Goal: Task Accomplishment & Management: Use online tool/utility

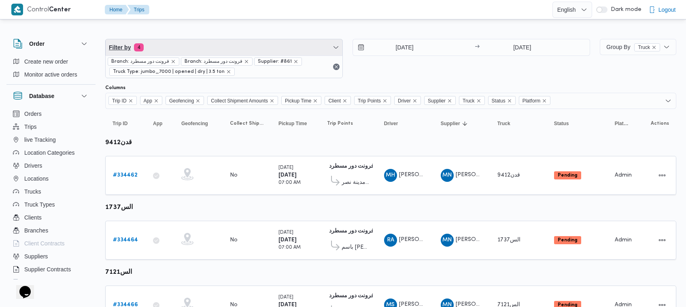
drag, startPoint x: 202, startPoint y: 48, endPoint x: 192, endPoint y: 83, distance: 36.4
click at [202, 47] on span "Filter by 4" at bounding box center [224, 47] width 237 height 16
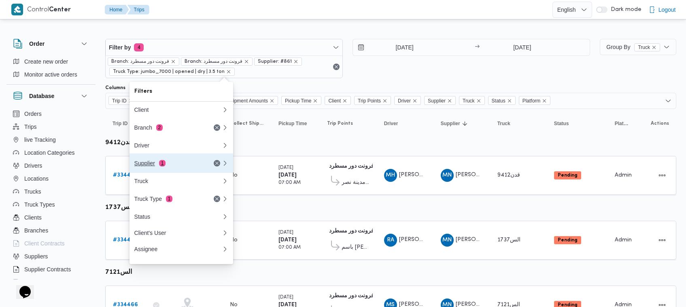
click at [161, 163] on span "1" at bounding box center [162, 163] width 6 height 6
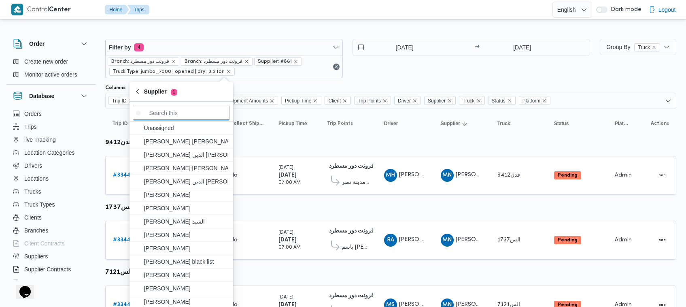
paste input "ال[PERSON_NAME]"
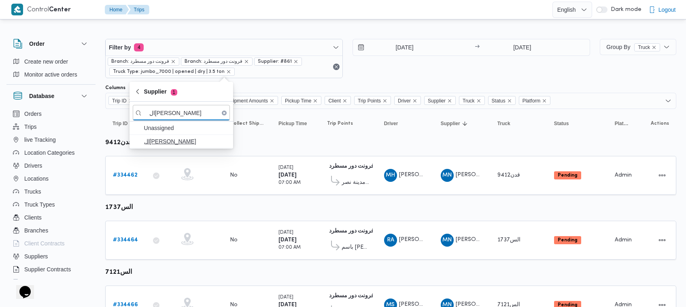
type input "ال[PERSON_NAME]"
click at [149, 141] on span "ال[PERSON_NAME]" at bounding box center [186, 141] width 84 height 10
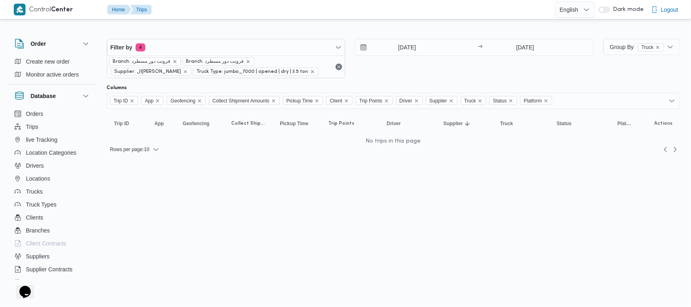
click at [420, 57] on div "4/9/2025 → 4/9/2025" at bounding box center [474, 58] width 239 height 39
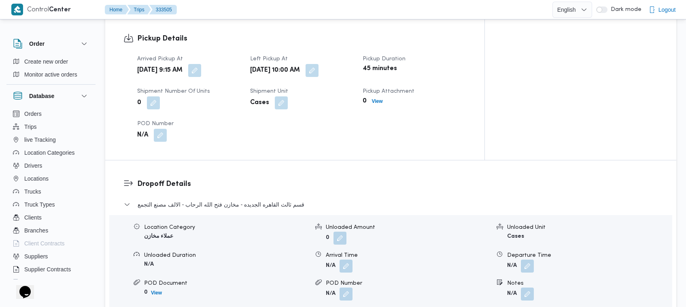
scroll to position [858, 0]
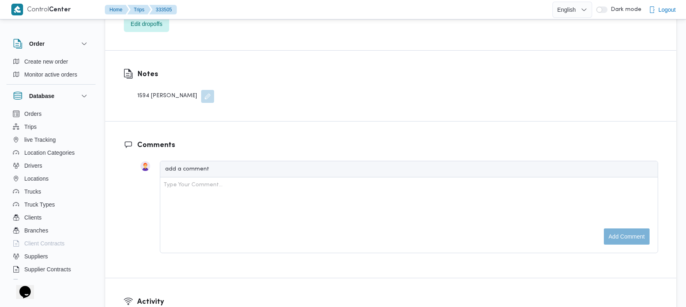
click at [134, 83] on div "Notes 1594 تامر جلال" at bounding box center [169, 86] width 91 height 34
click at [150, 90] on div "1594 تامر جلال" at bounding box center [175, 96] width 77 height 13
click at [143, 90] on div "1594 تامر جلال" at bounding box center [175, 96] width 77 height 13
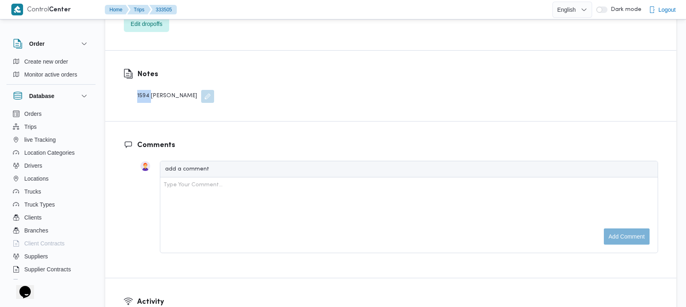
copy div "1594"
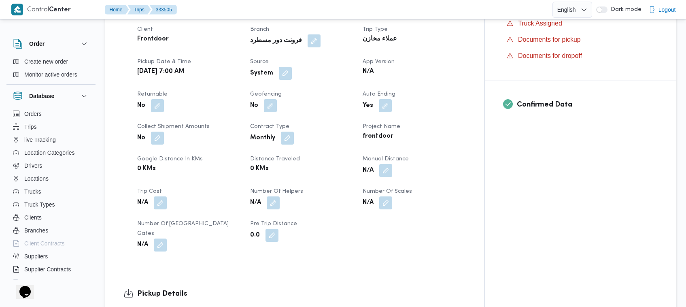
scroll to position [217, 0]
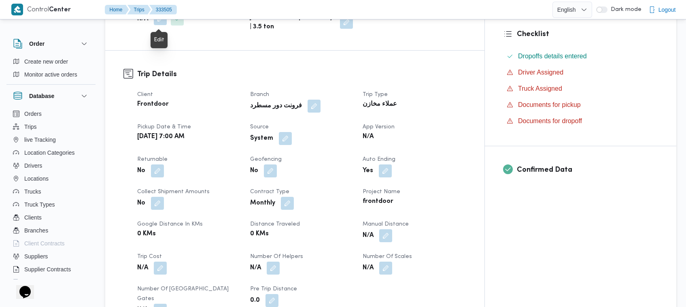
click at [163, 23] on button "button" at bounding box center [160, 18] width 13 height 13
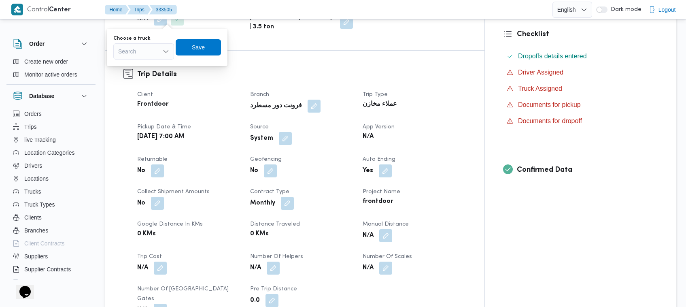
click at [146, 56] on div "Search" at bounding box center [143, 51] width 61 height 16
paste input "1594"
type input "1594"
click at [130, 66] on mark "1594" at bounding box center [134, 66] width 13 height 6
click at [214, 43] on span "Save" at bounding box center [203, 47] width 45 height 16
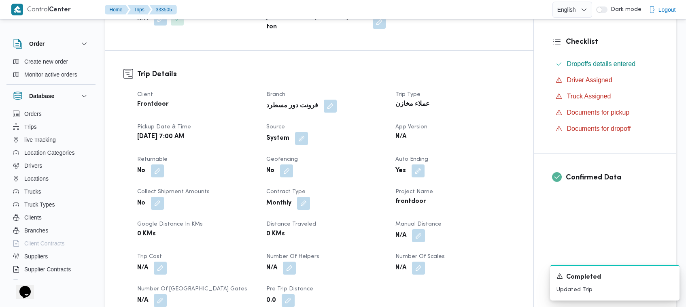
scroll to position [858, 0]
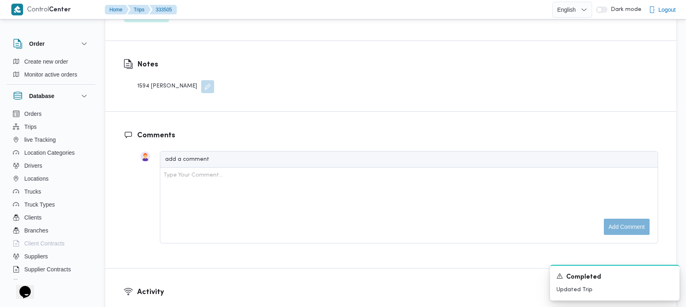
click at [163, 84] on div "1594 تامر جلال" at bounding box center [175, 86] width 77 height 13
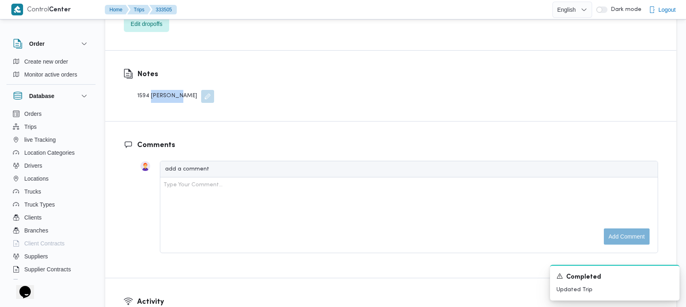
click at [158, 90] on div "1594 تامر جلال" at bounding box center [175, 96] width 77 height 13
copy div "تامر جلال"
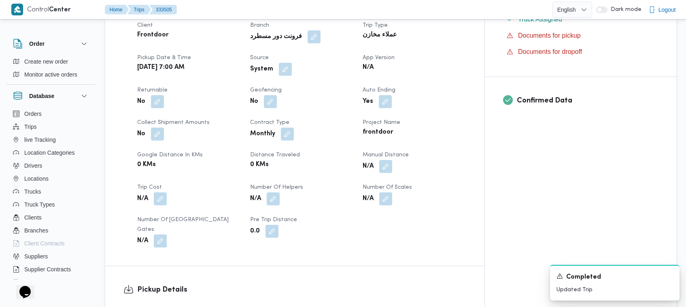
scroll to position [0, 0]
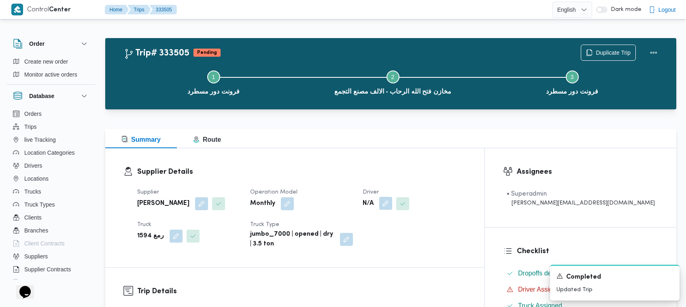
click at [392, 199] on button "button" at bounding box center [385, 203] width 13 height 13
click at [387, 244] on div "Choose a driver Search Save" at bounding box center [425, 232] width 109 height 26
click at [383, 232] on div "Search" at bounding box center [402, 236] width 61 height 16
paste input "تامر جلال"
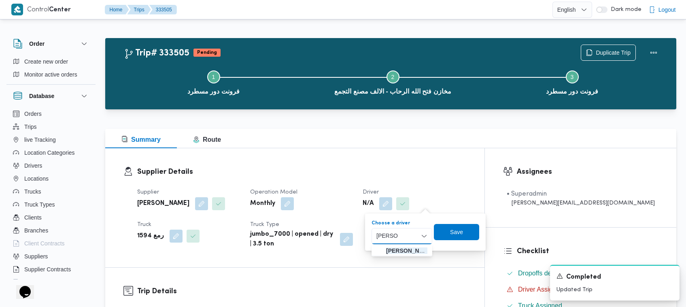
type input "تامر جلال"
click at [399, 248] on span "تامر جلال محمد محجوب" at bounding box center [406, 251] width 41 height 10
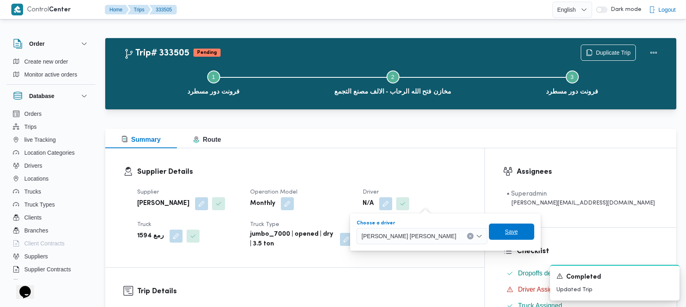
click at [505, 230] on span "Save" at bounding box center [511, 232] width 13 height 10
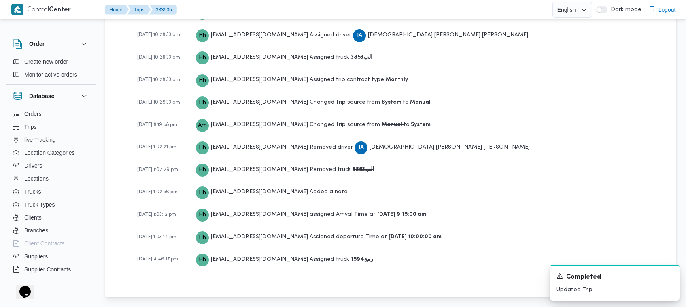
scroll to position [1240, 0]
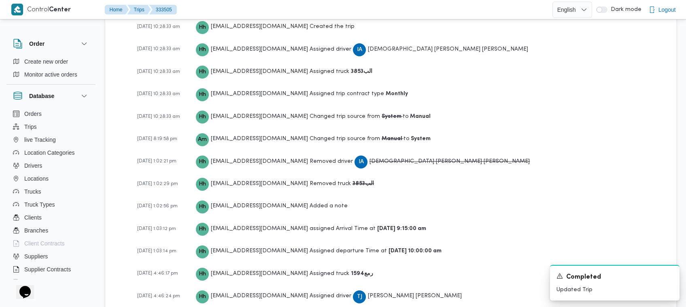
click at [353, 181] on b "الب3853" at bounding box center [363, 183] width 21 height 5
copy b "الب3853"
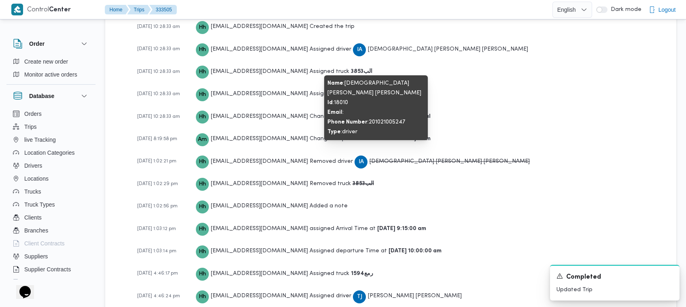
click at [371, 154] on span "IA اسلام عصام محمد طير البر ابراهيم" at bounding box center [442, 161] width 175 height 14
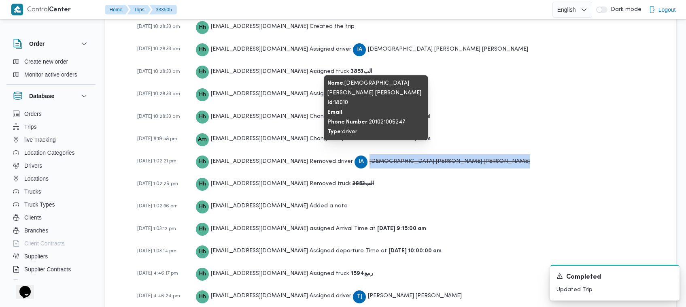
click at [371, 154] on span "IA اسلام عصام محمد طير البر ابراهيم" at bounding box center [442, 161] width 175 height 14
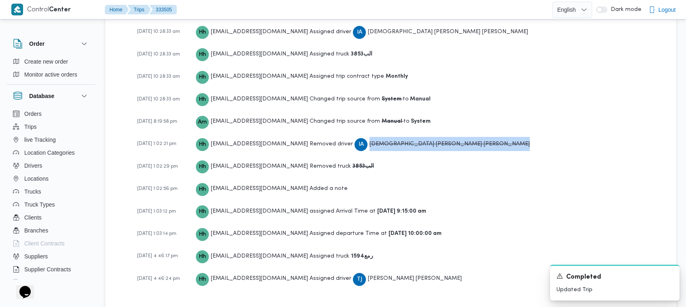
scroll to position [1264, 0]
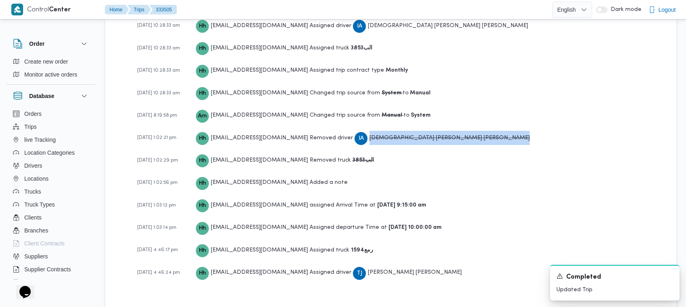
click at [377, 270] on span "تامر جلال محمد محجوب" at bounding box center [415, 272] width 94 height 5
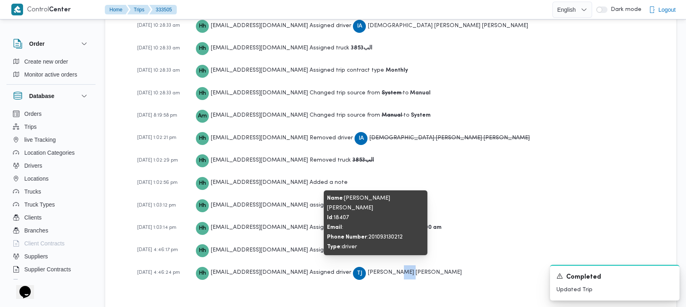
click at [377, 270] on span "تامر جلال محمد محجوب" at bounding box center [415, 272] width 94 height 5
copy span "تامر جلال محمد محجوب"
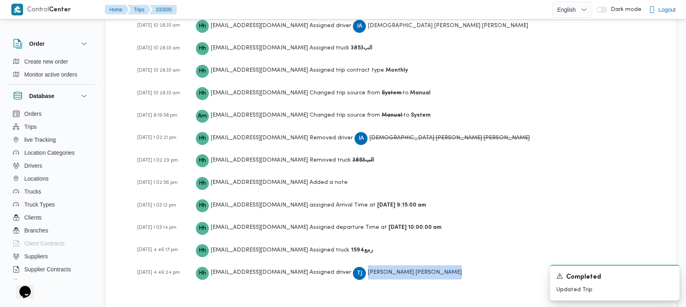
click at [450, 220] on div "30-08-2025 1:03:14 pm Hh hadeer.hesham@illa.com.eg Assigned departure Time at 3…" at bounding box center [397, 227] width 521 height 14
click at [351, 247] on b "رمع1594" at bounding box center [362, 249] width 22 height 5
copy b "رمع1594"
click at [359, 176] on div "22-01-2025 12:01:56 pm Hh hadeer.hesham@illa.com.eg Created the trip 22-01-2025…" at bounding box center [397, 108] width 521 height 367
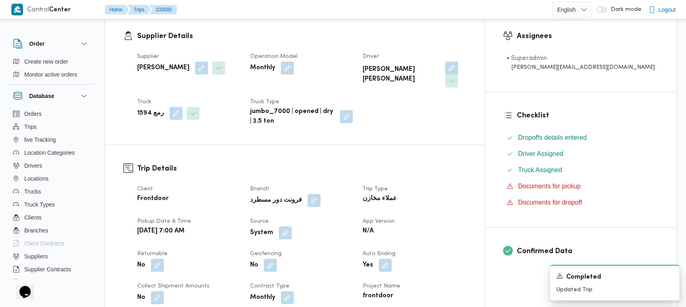
scroll to position [0, 0]
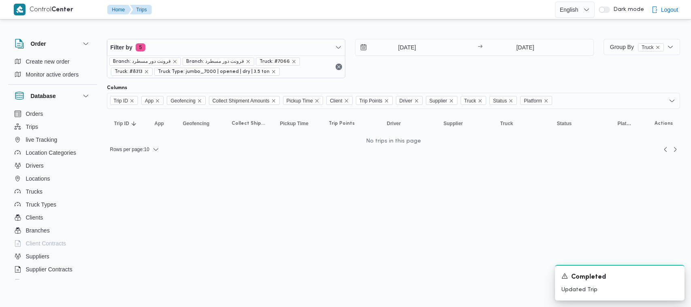
click at [173, 47] on span "Filter by 5" at bounding box center [226, 47] width 238 height 16
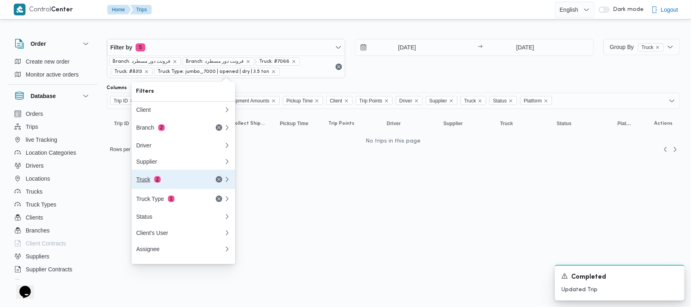
click at [171, 189] on button "Truck 2" at bounding box center [184, 179] width 104 height 19
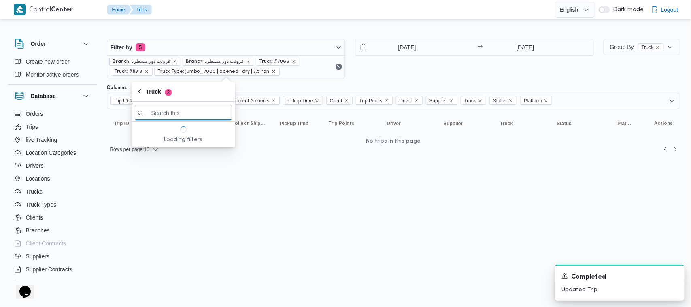
paste input "الب3853"
type input "الب3853"
click at [166, 147] on span "الب3853" at bounding box center [183, 141] width 97 height 13
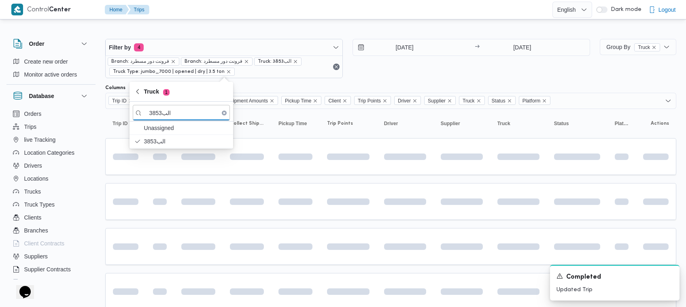
click at [442, 70] on div "31/8/2025 → 2/9/2025" at bounding box center [472, 58] width 238 height 39
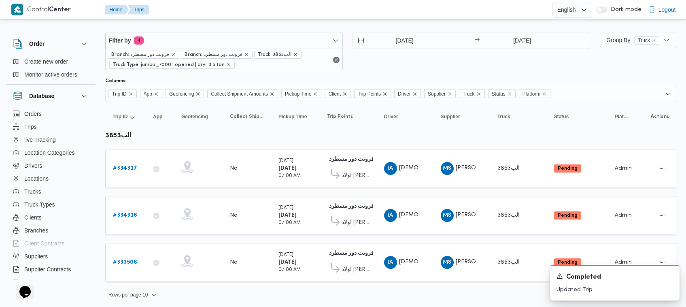
scroll to position [7, 0]
click at [131, 165] on b "# 334317" at bounding box center [125, 167] width 24 height 5
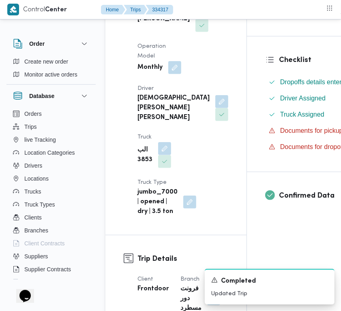
scroll to position [227, 0]
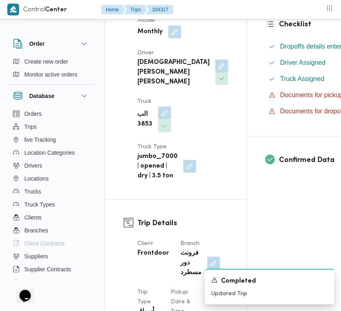
drag, startPoint x: 163, startPoint y: 92, endPoint x: 161, endPoint y: 100, distance: 9.2
click at [215, 72] on button "button" at bounding box center [221, 66] width 13 height 13
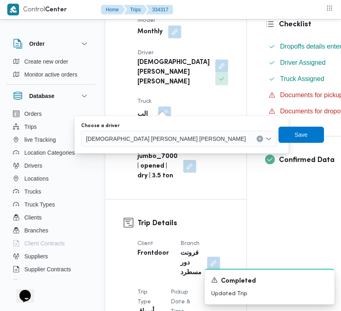
click at [137, 133] on div "اسلام عصام محمد طير البر ابراهيم" at bounding box center [179, 139] width 196 height 16
paste input "تامر جلال محمد محجوب"
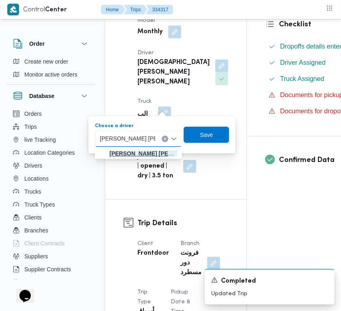
type input "تامر جلال محمد محجوب"
click at [143, 156] on mark "تامر جلال محمد محجوب" at bounding box center [157, 153] width 97 height 6
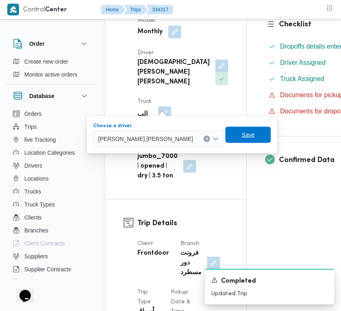
click at [225, 134] on span "Save" at bounding box center [247, 135] width 45 height 16
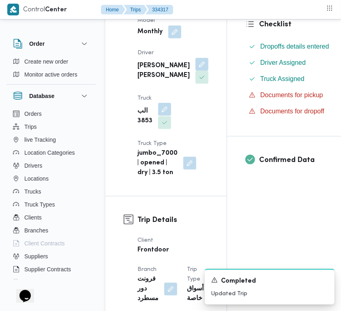
click at [167, 116] on button "button" at bounding box center [164, 109] width 13 height 13
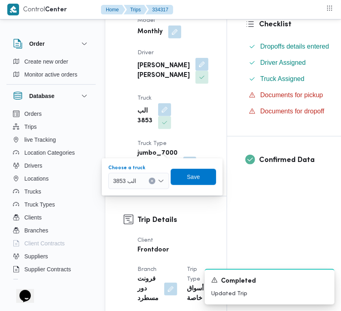
click at [155, 173] on div "الب 3853" at bounding box center [138, 181] width 61 height 16
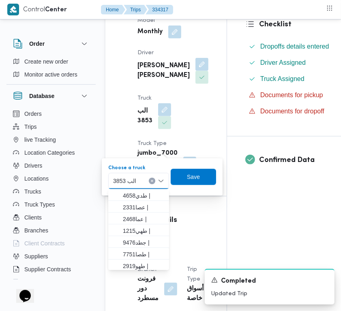
paste input "رمع1594"
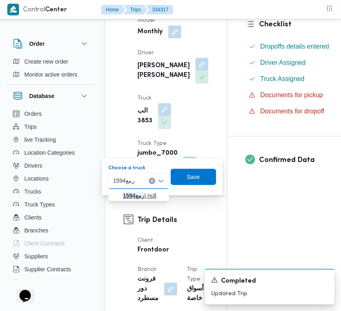
type input "رمع1594"
drag, startPoint x: 128, startPoint y: 192, endPoint x: 139, endPoint y: 191, distance: 10.9
click at [128, 192] on mark "رمع1594" at bounding box center [133, 195] width 21 height 6
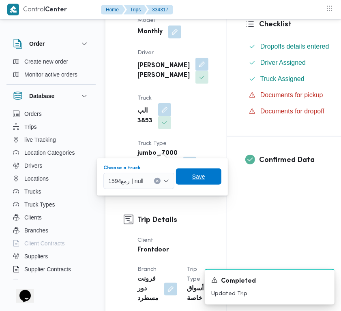
click at [183, 176] on span "Save" at bounding box center [198, 176] width 45 height 16
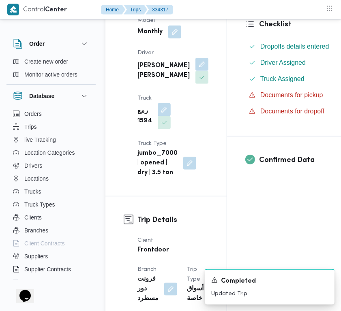
click at [143, 79] on b "تامر جلال محمد محجوب" at bounding box center [163, 70] width 52 height 19
copy div "تامر جلال محمد محجوب"
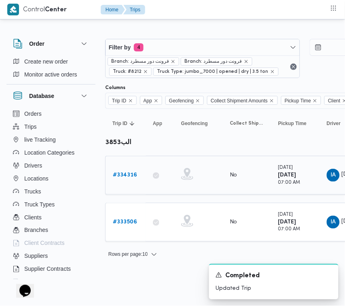
click at [119, 173] on b "# 334316" at bounding box center [125, 175] width 24 height 5
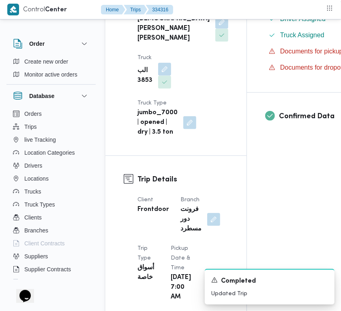
scroll to position [262, 0]
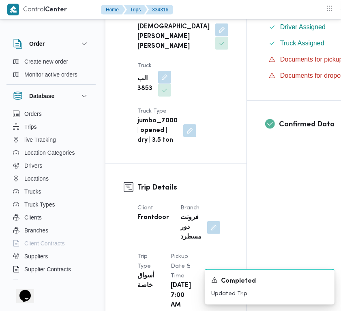
click at [215, 36] on button "button" at bounding box center [221, 29] width 13 height 13
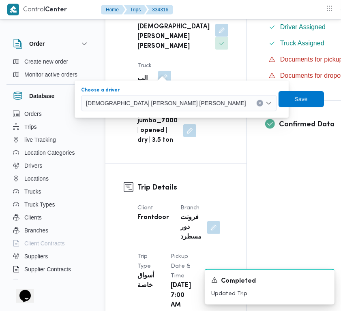
click at [145, 111] on div "اسلام عصام محمد طير البر ابراهيم" at bounding box center [179, 103] width 196 height 16
paste input "تامر جلال محمد محجوب"
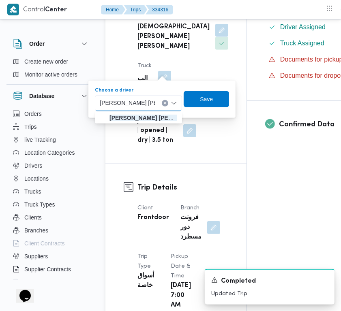
type input "تامر جلال محمد محجوب"
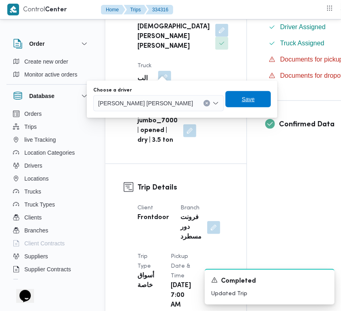
click at [241, 96] on span "Save" at bounding box center [247, 99] width 13 height 10
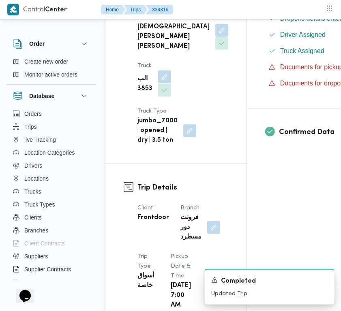
click at [166, 83] on button "button" at bounding box center [164, 76] width 13 height 13
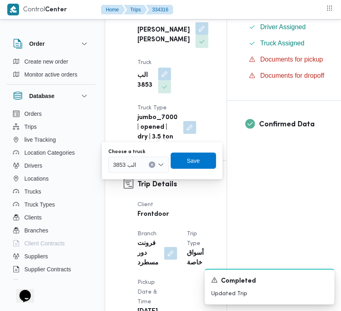
click at [133, 147] on div "Supplier محمد صلاح عبداللطيف الشريف Operation Model Monthly Driver تامر جلال مح…" at bounding box center [172, 33] width 81 height 227
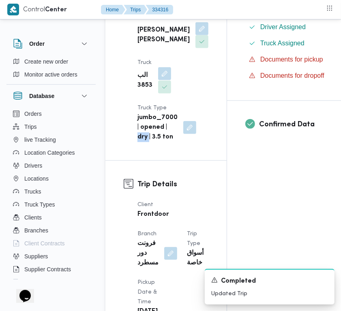
click at [168, 80] on button "button" at bounding box center [164, 73] width 13 height 13
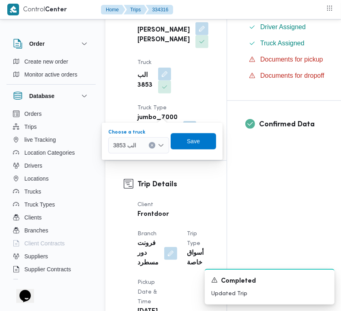
click at [142, 141] on div "الب 3853" at bounding box center [138, 145] width 61 height 16
paste input "رمع1594"
type input "رمع1594"
drag, startPoint x: 135, startPoint y: 157, endPoint x: 141, endPoint y: 156, distance: 5.7
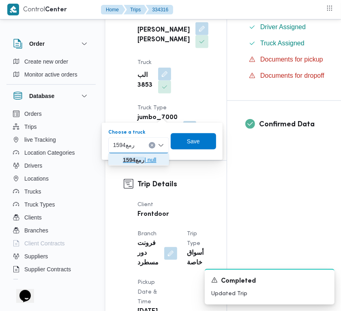
click at [136, 157] on mark "رمع1594" at bounding box center [133, 160] width 21 height 6
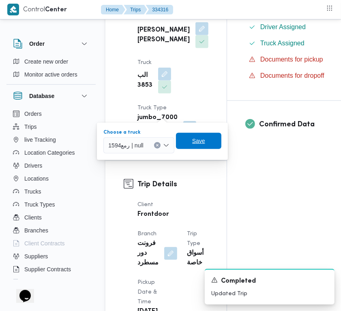
click at [186, 145] on span "Save" at bounding box center [198, 141] width 45 height 16
click at [186, 134] on button "button" at bounding box center [189, 127] width 13 height 13
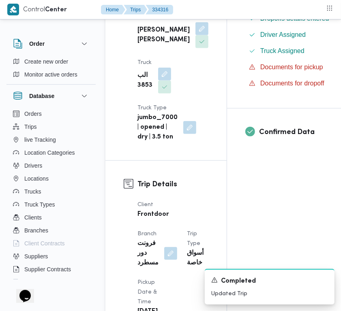
click at [150, 45] on b "تامر جلال محمد محجوب" at bounding box center [163, 35] width 52 height 19
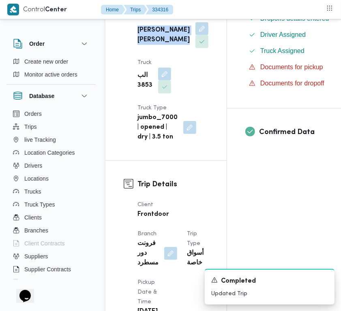
copy div "تامر جلال محمد محجوب"
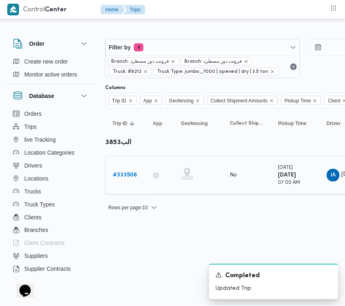
click at [126, 173] on b "# 333506" at bounding box center [125, 175] width 24 height 5
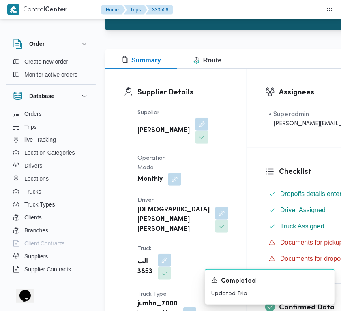
scroll to position [92, 0]
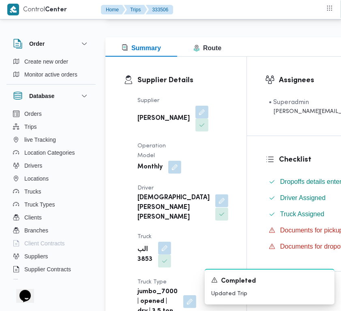
click at [215, 207] on button "button" at bounding box center [221, 200] width 13 height 13
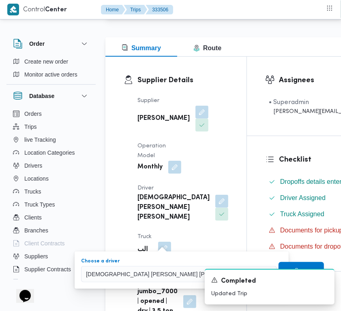
click at [130, 275] on span "اسلام عصام محمد طير البر ابراهيم" at bounding box center [166, 273] width 160 height 9
paste input "تامر جلال محمد محجوب"
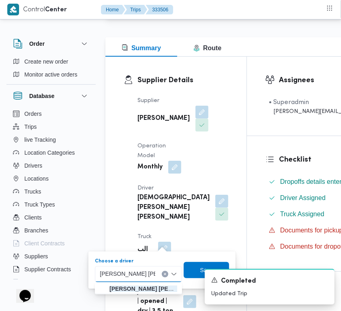
type input "تامر جلال محمد محجوب"
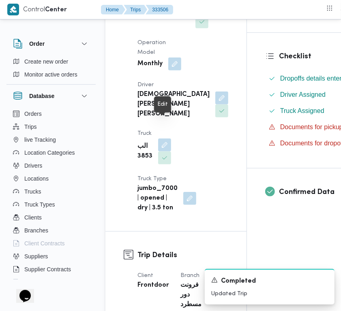
scroll to position [211, 0]
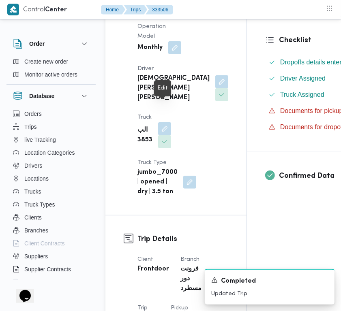
click at [171, 104] on div "اسلام عصام محمد طير البر ابراهيم" at bounding box center [182, 88] width 92 height 31
click at [215, 88] on button "button" at bounding box center [221, 81] width 13 height 13
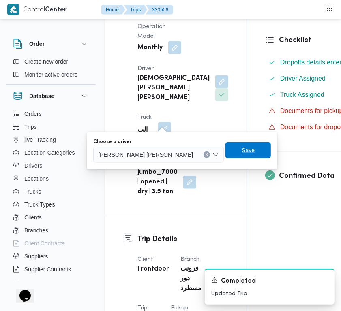
click at [241, 149] on span "Save" at bounding box center [247, 150] width 13 height 10
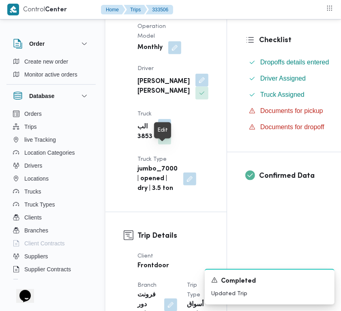
click at [165, 132] on button "button" at bounding box center [164, 125] width 13 height 13
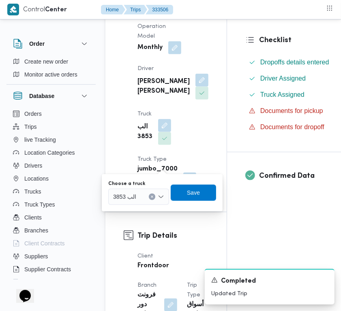
click at [141, 194] on b "jumbo_7000 | opened | dry | 3.5 ton" at bounding box center [157, 178] width 40 height 29
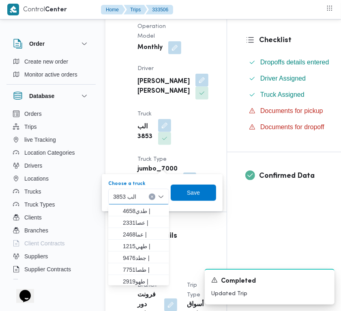
click at [135, 196] on span "الب 3853" at bounding box center [124, 196] width 23 height 9
paste input "رمع1594"
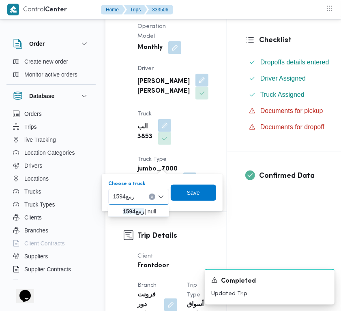
type input "رمع1594"
click at [121, 214] on span "رمع1594 | null" at bounding box center [138, 211] width 54 height 13
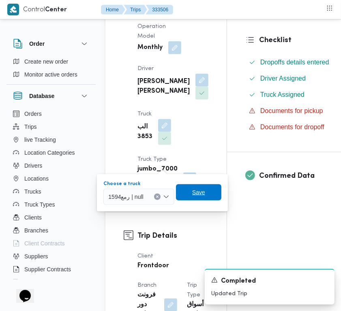
click at [195, 199] on span "Save" at bounding box center [198, 192] width 45 height 16
click at [195, 198] on div "Supplier محمد صلاح عبداللطيف الشريف Operation Model Monthly Driver تامر جلال مح…" at bounding box center [172, 85] width 81 height 227
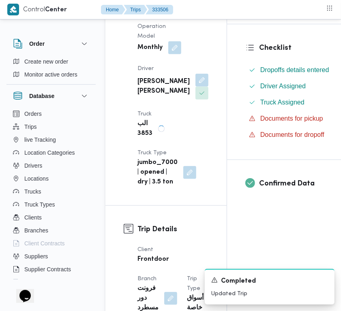
click at [190, 115] on div "Supplier محمد صلاح عبداللطيف الشريف Operation Model Monthly Driver تامر جلال مح…" at bounding box center [172, 82] width 81 height 220
click at [190, 114] on div "Supplier محمد صلاح عبداللطيف الشريف Operation Model Monthly Driver تامر جلال مح…" at bounding box center [172, 82] width 81 height 220
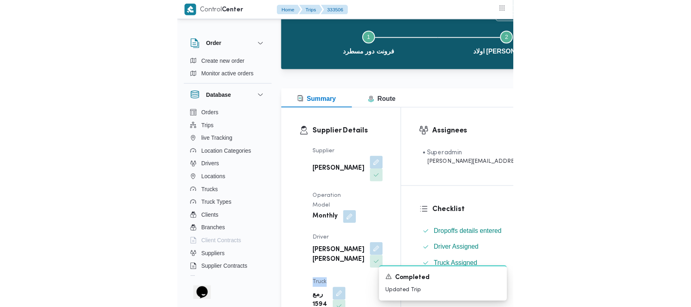
scroll to position [0, 0]
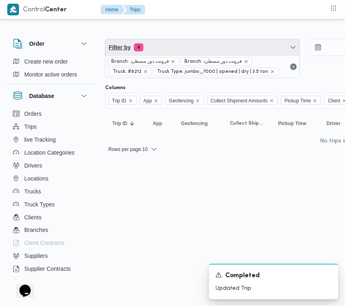
click at [170, 51] on span "Filter by 4" at bounding box center [203, 47] width 194 height 16
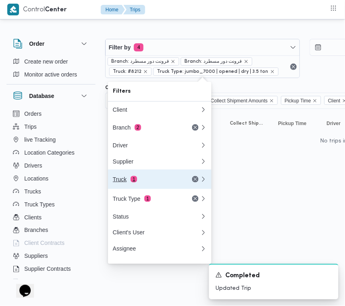
click at [148, 183] on div "Truck 1" at bounding box center [147, 179] width 68 height 6
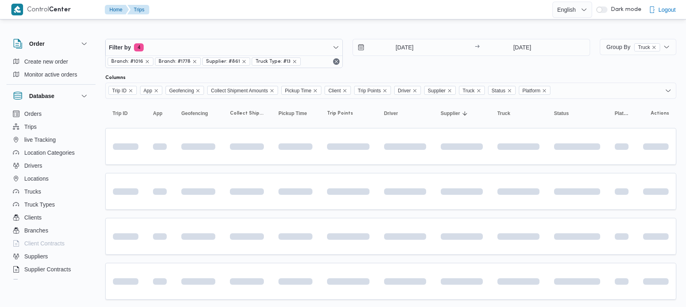
scroll to position [21, 0]
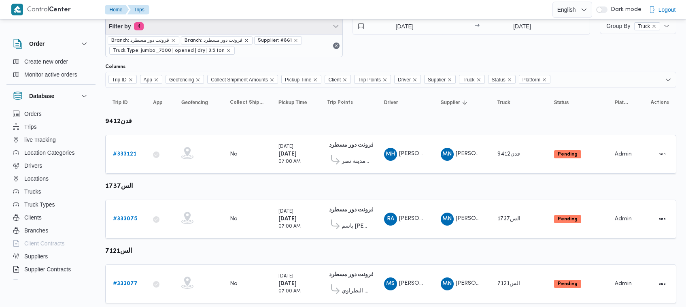
click at [232, 26] on span "Filter by 4" at bounding box center [224, 26] width 237 height 16
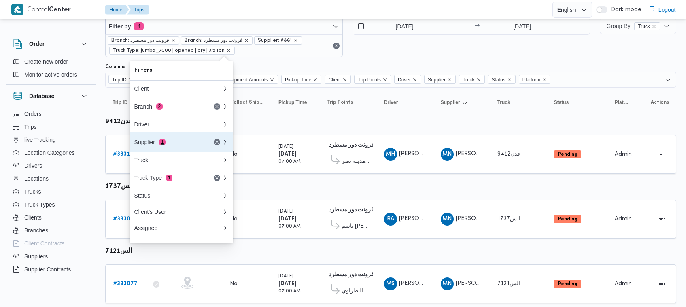
click at [179, 145] on div "Supplier 1" at bounding box center [168, 142] width 68 height 6
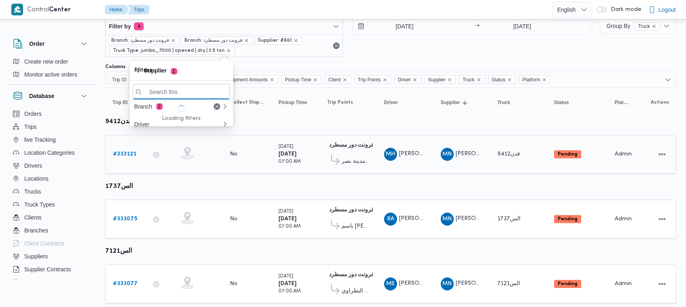
paste input "ال[PERSON_NAME]"
type input "ال[PERSON_NAME]"
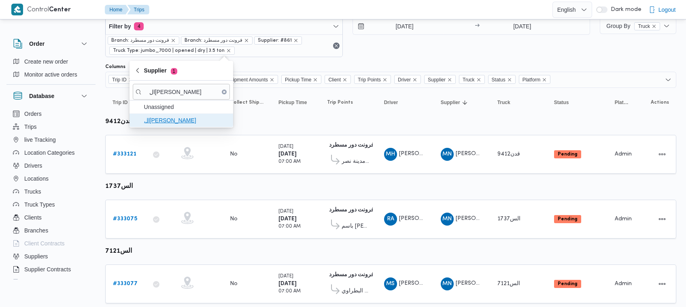
click at [161, 119] on span "ال[PERSON_NAME]" at bounding box center [186, 120] width 84 height 10
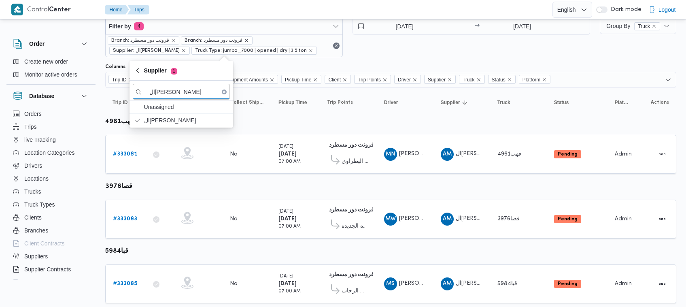
click at [386, 53] on div "31/8/2025 → 31/8/2025" at bounding box center [472, 37] width 238 height 39
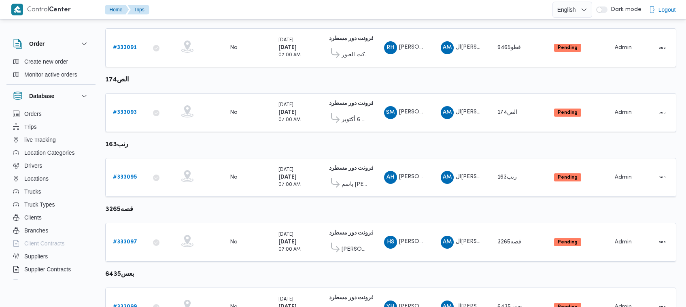
scroll to position [492, 0]
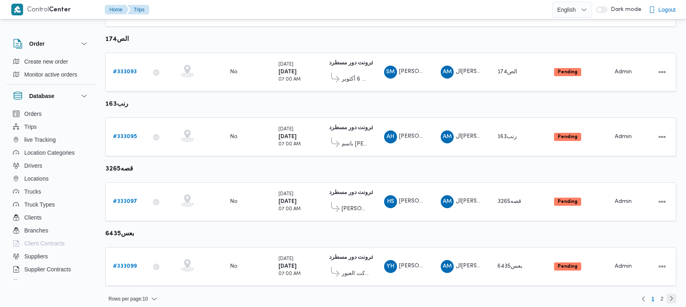
click at [669, 295] on link "Next page, 2" at bounding box center [672, 299] width 10 height 10
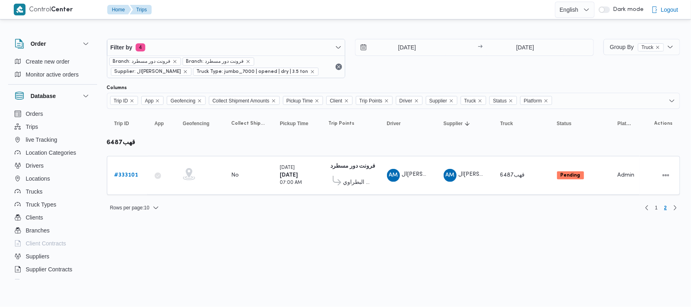
click at [440, 237] on html "Control Center Home Trips English عربي Dark mode Logout Order Create new order …" at bounding box center [345, 153] width 691 height 307
click at [656, 206] on span "1" at bounding box center [656, 208] width 3 height 10
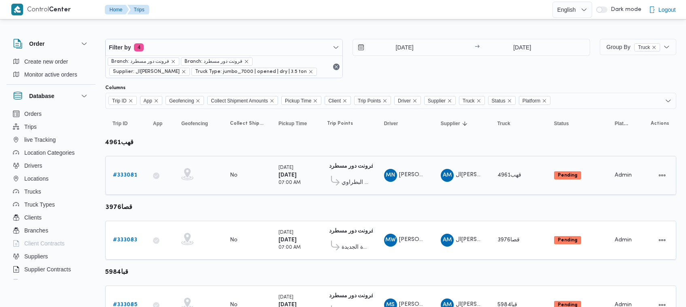
click at [121, 173] on b "# 333081" at bounding box center [125, 175] width 24 height 5
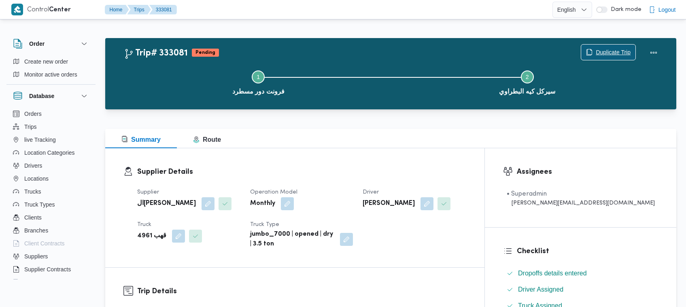
click at [617, 45] on span "Duplicate Trip" at bounding box center [609, 52] width 54 height 15
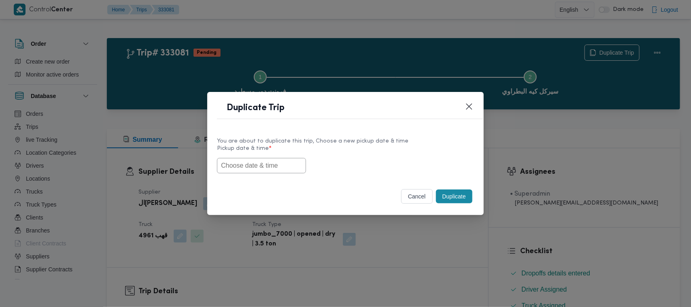
click at [224, 168] on div "You are about to duplicate this trip, Choose a new pickup date & time Pickup da…" at bounding box center [345, 155] width 277 height 52
click at [240, 168] on input "text" at bounding box center [261, 165] width 89 height 15
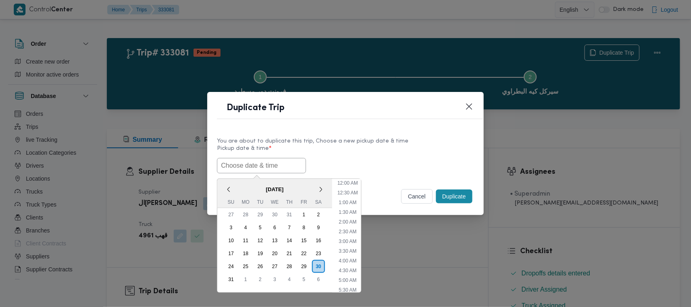
paste input "03/09/2025 7:00AM"
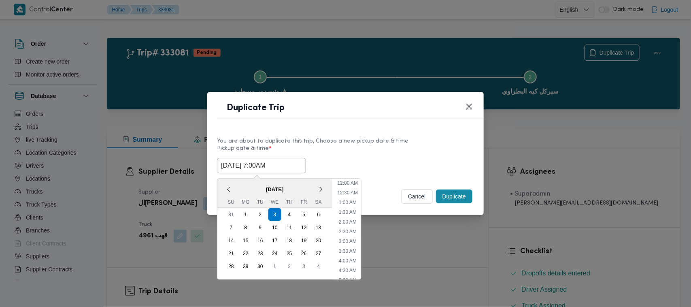
scroll to position [269, 0]
type input "03/09/2025 7:00AM"
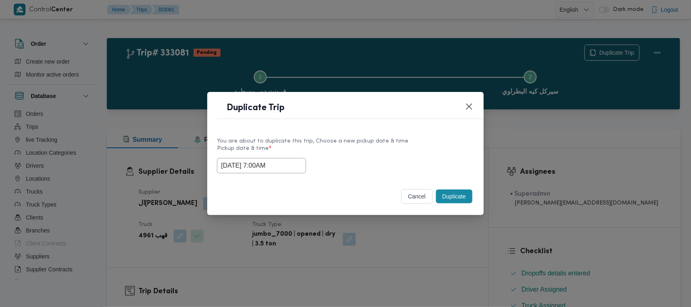
click at [403, 145] on label "Pickup date & time *" at bounding box center [345, 151] width 257 height 13
click at [444, 199] on button "Duplicate" at bounding box center [454, 197] width 36 height 14
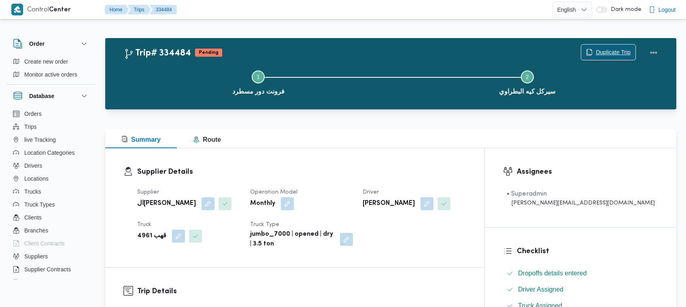
click at [598, 47] on span "Duplicate Trip" at bounding box center [609, 52] width 54 height 15
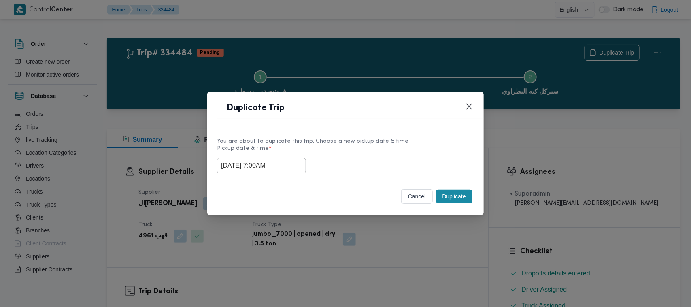
click at [286, 161] on input "03/09/2025 7:00AM" at bounding box center [261, 165] width 89 height 15
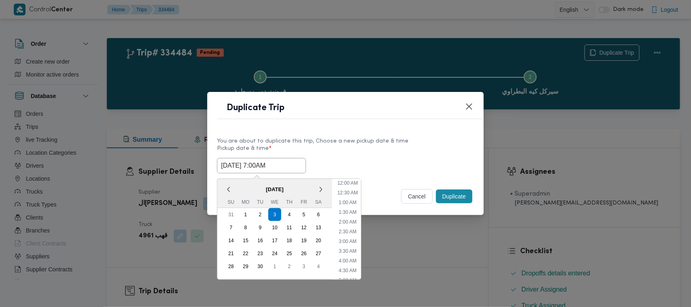
scroll to position [90, 0]
click at [239, 187] on span "September 2025" at bounding box center [274, 189] width 115 height 14
click at [289, 213] on div "4" at bounding box center [289, 214] width 15 height 15
type input "04/09/2025 7:00AM"
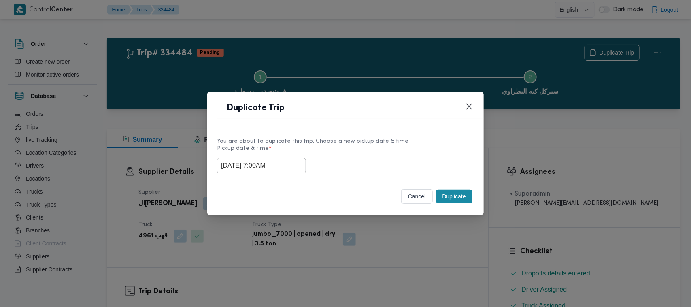
drag, startPoint x: 361, startPoint y: 153, endPoint x: 456, endPoint y: 186, distance: 100.2
click at [366, 153] on label "Pickup date & time *" at bounding box center [345, 151] width 257 height 13
click at [466, 197] on button "Duplicate" at bounding box center [454, 197] width 36 height 14
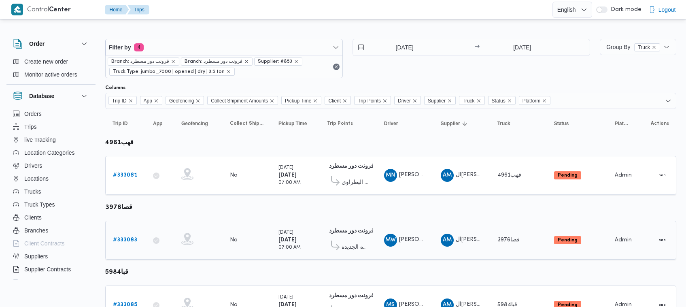
click at [128, 239] on b "# 333083" at bounding box center [125, 239] width 24 height 5
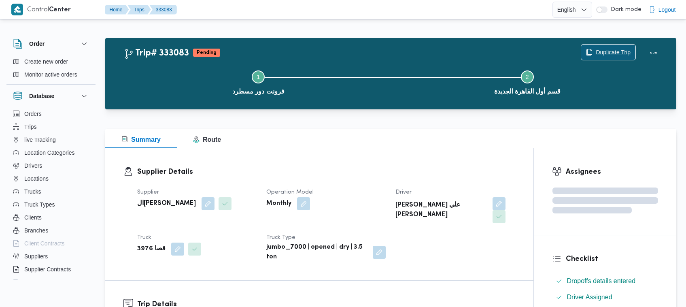
click at [598, 49] on span "Duplicate Trip" at bounding box center [613, 52] width 35 height 10
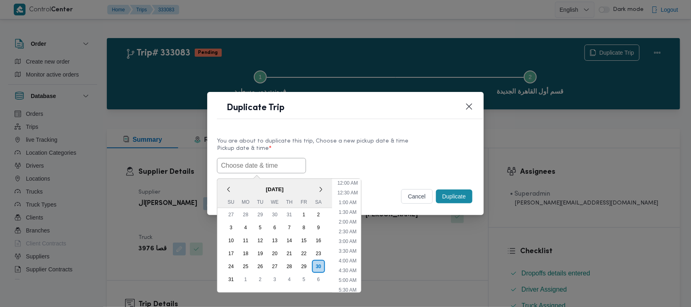
drag, startPoint x: 275, startPoint y: 166, endPoint x: 280, endPoint y: 166, distance: 5.7
click at [275, 166] on input "text" at bounding box center [261, 165] width 89 height 15
paste input "03/09/2025 7:00AM"
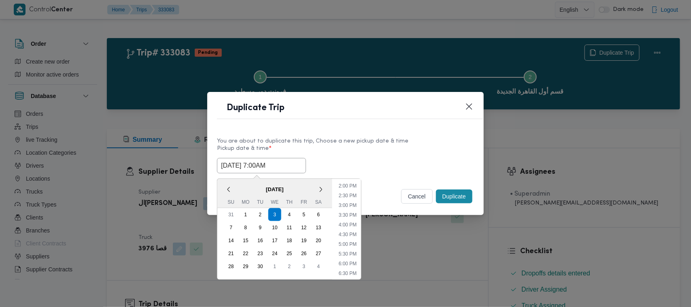
type input "03/09/2025 7:00AM"
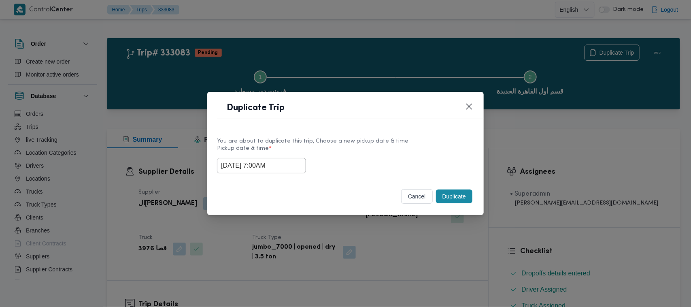
click at [405, 153] on label "Pickup date & time *" at bounding box center [345, 151] width 257 height 13
click at [469, 197] on button "Duplicate" at bounding box center [454, 197] width 36 height 14
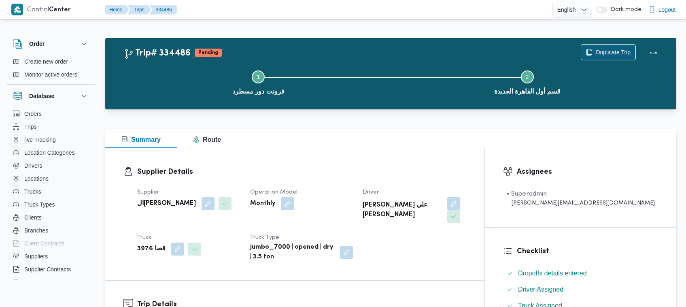
click at [602, 53] on span "Duplicate Trip" at bounding box center [613, 52] width 35 height 10
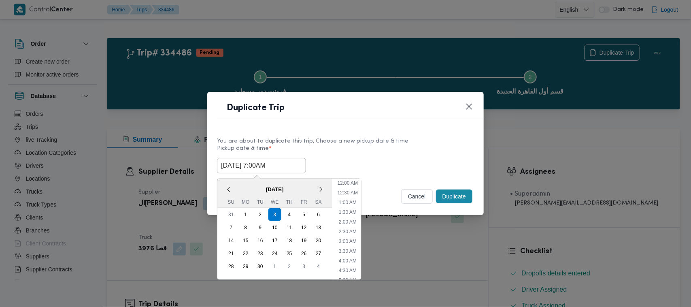
click at [298, 160] on input "03/09/2025 7:00AM" at bounding box center [261, 165] width 89 height 15
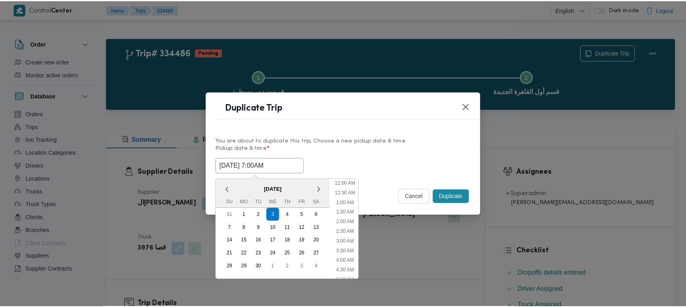
scroll to position [90, 0]
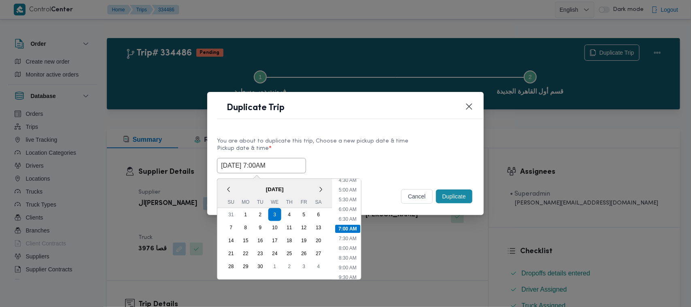
click at [238, 186] on span "[DATE]" at bounding box center [274, 189] width 115 height 14
click at [290, 213] on div "4" at bounding box center [289, 214] width 15 height 15
type input "04/09/2025 7:00AM"
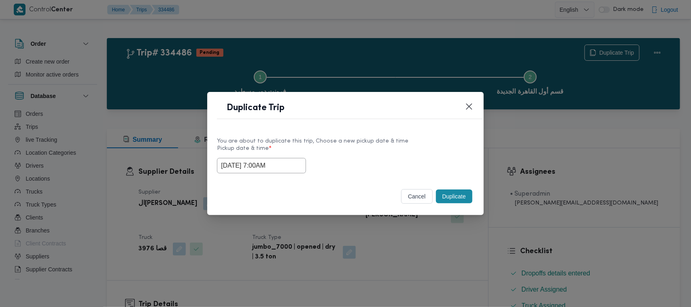
click at [401, 152] on label "Pickup date & time *" at bounding box center [345, 151] width 257 height 13
click at [452, 194] on button "Duplicate" at bounding box center [454, 197] width 36 height 14
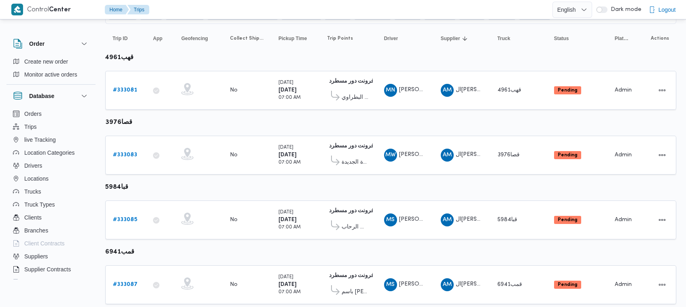
scroll to position [124, 0]
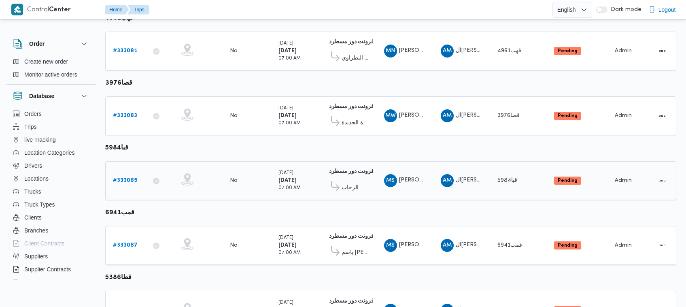
click at [128, 178] on b "# 333085" at bounding box center [125, 180] width 24 height 5
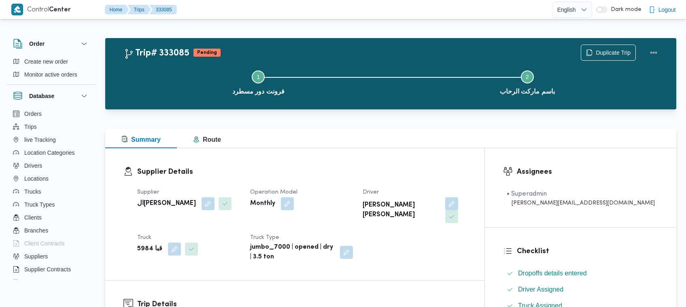
click at [604, 56] on div "Step 1 is incomplete 1 فرونت دور مسطرد Step 2 is incomplete 2 باسم ماركت الرحاب" at bounding box center [393, 82] width 548 height 52
click at [604, 54] on span "Duplicate Trip" at bounding box center [613, 52] width 35 height 10
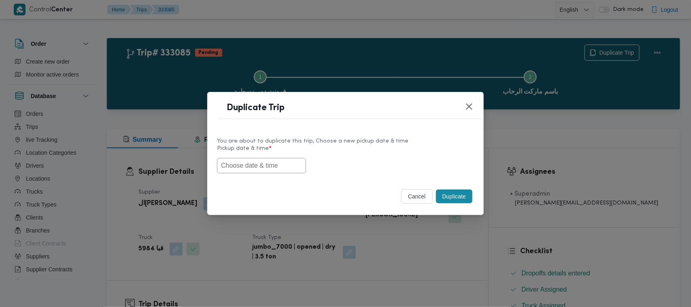
click at [247, 165] on input "text" at bounding box center [261, 165] width 89 height 15
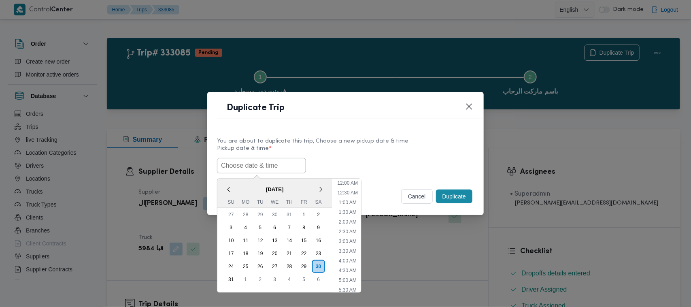
scroll to position [269, 0]
paste input "03/09/2025 7:00AM"
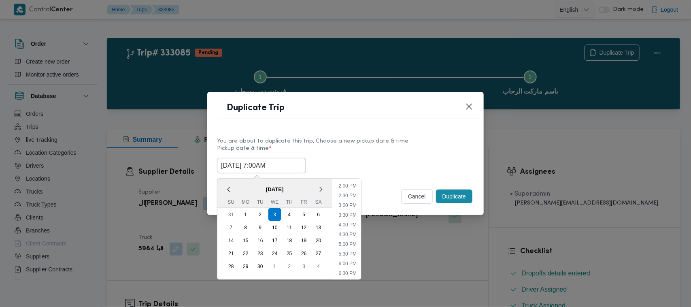
type input "03/09/2025 7:00AM"
click at [414, 155] on label "Pickup date & time *" at bounding box center [345, 151] width 257 height 13
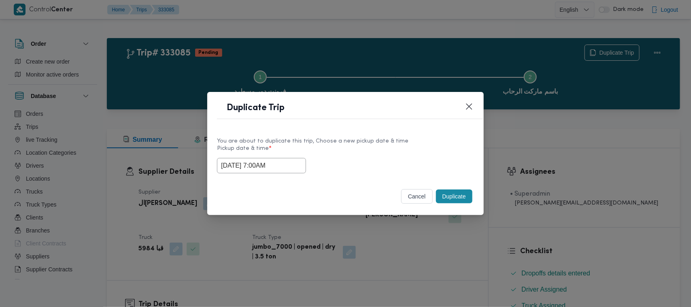
click at [464, 198] on button "Duplicate" at bounding box center [454, 197] width 36 height 14
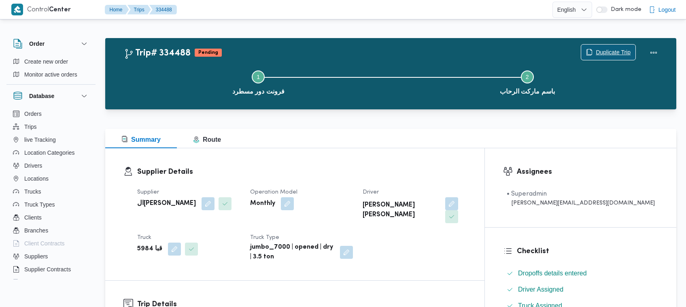
click at [600, 52] on span "Duplicate Trip" at bounding box center [613, 52] width 35 height 10
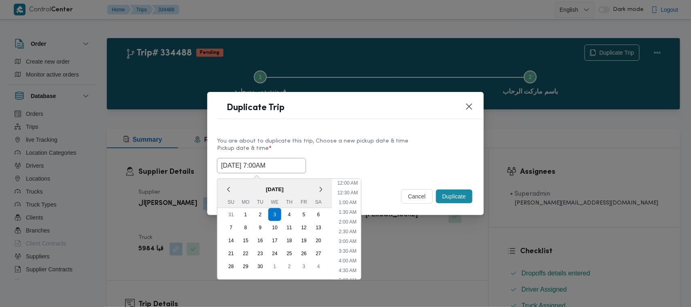
click at [291, 162] on input "03/09/2025 7:00AM" at bounding box center [261, 165] width 89 height 15
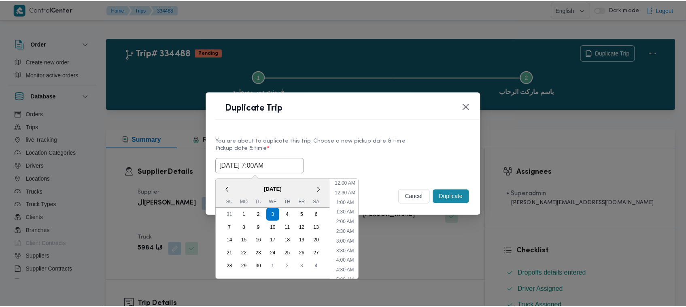
scroll to position [90, 0]
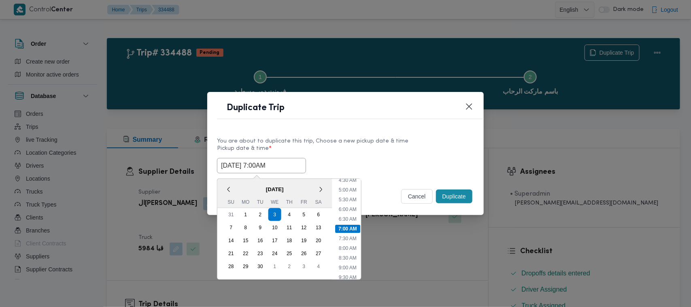
click at [243, 183] on span "[DATE]" at bounding box center [274, 189] width 115 height 14
click at [290, 212] on div "4" at bounding box center [289, 214] width 15 height 15
type input "04/09/2025 7:00AM"
click at [335, 149] on label "Pickup date & time *" at bounding box center [345, 151] width 257 height 13
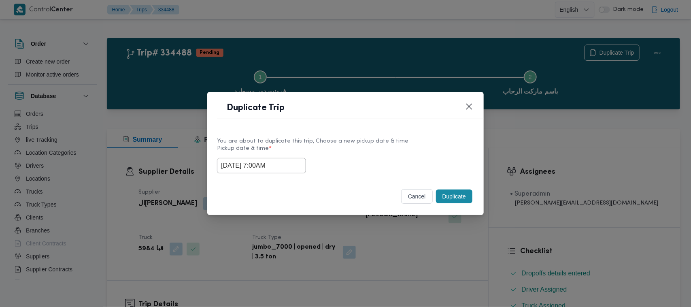
click at [452, 202] on button "Duplicate" at bounding box center [454, 197] width 36 height 14
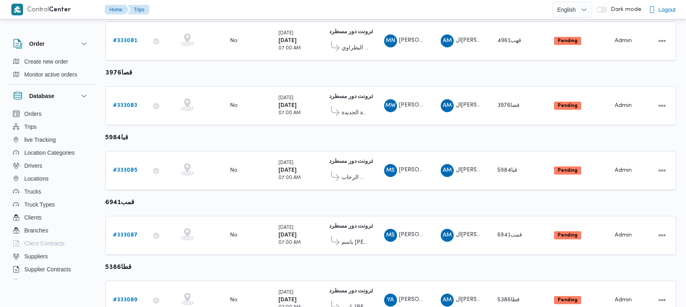
scroll to position [152, 0]
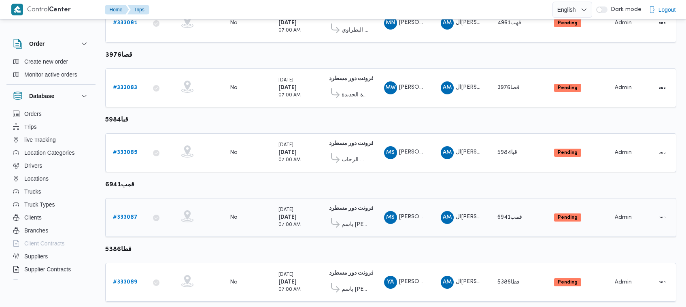
click at [126, 215] on b "# 333087" at bounding box center [125, 217] width 25 height 5
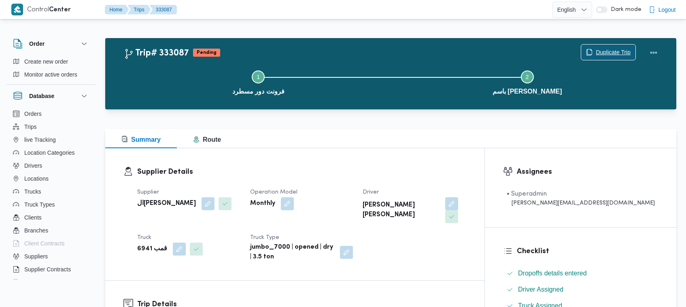
click at [614, 51] on span "Duplicate Trip" at bounding box center [613, 52] width 35 height 10
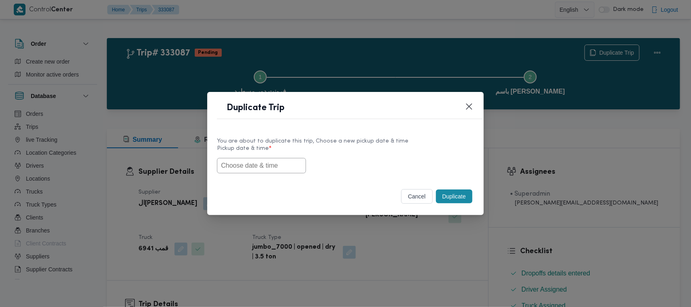
click at [271, 167] on input "text" at bounding box center [261, 165] width 89 height 15
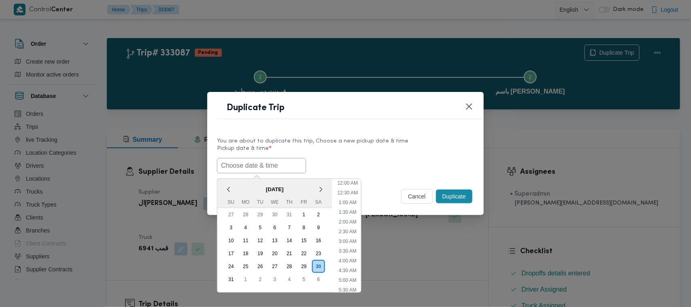
paste input "03/09/2025 7:00AM"
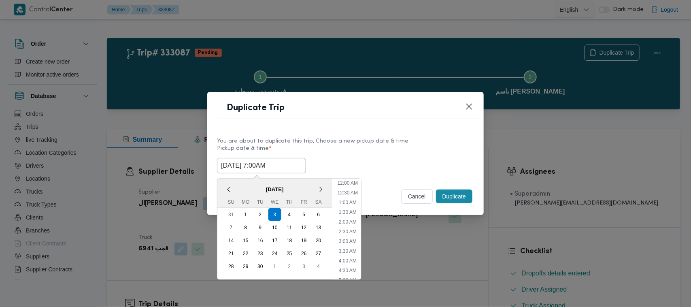
scroll to position [269, 0]
type input "03/09/2025 7:00AM"
click at [431, 158] on div "03/09/2025 7:00AM September 2025 < September 2025 > Su Mo Tu We Th Fr Sa 31 1 2…" at bounding box center [345, 165] width 257 height 15
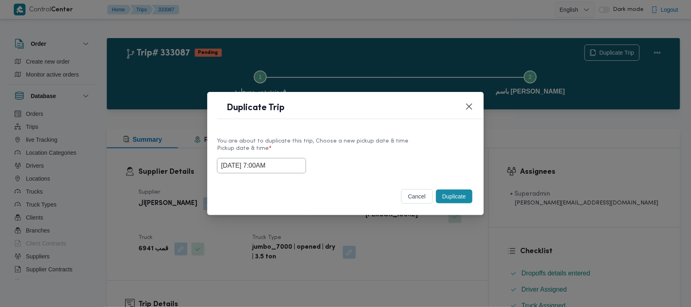
click at [454, 195] on button "Duplicate" at bounding box center [454, 197] width 36 height 14
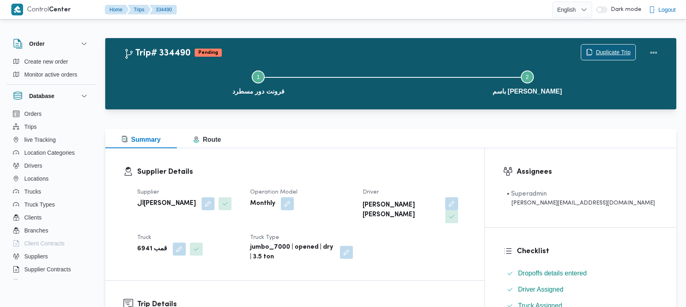
click at [602, 49] on span "Duplicate Trip" at bounding box center [613, 52] width 35 height 10
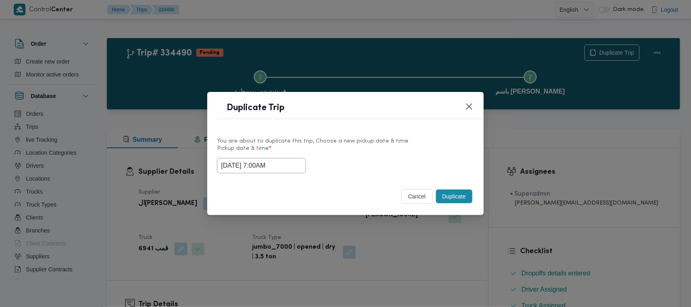
click at [288, 167] on input "03/09/2025 7:00AM" at bounding box center [261, 165] width 89 height 15
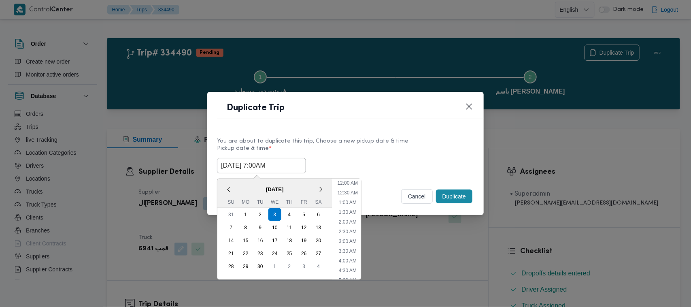
scroll to position [90, 0]
click at [234, 184] on span "[DATE]" at bounding box center [274, 189] width 115 height 14
click at [290, 215] on div "4" at bounding box center [289, 214] width 15 height 15
type input "04/09/2025 7:00AM"
click at [360, 151] on label "Pickup date & time *" at bounding box center [345, 151] width 257 height 13
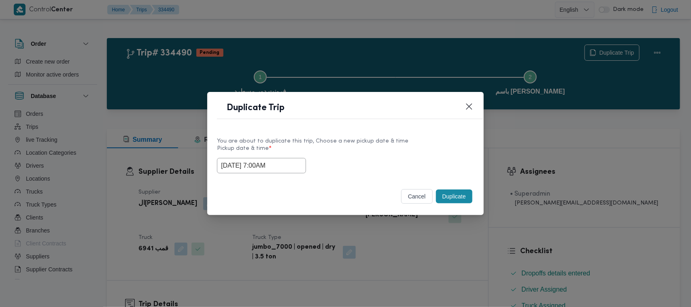
click at [458, 196] on button "Duplicate" at bounding box center [454, 197] width 36 height 14
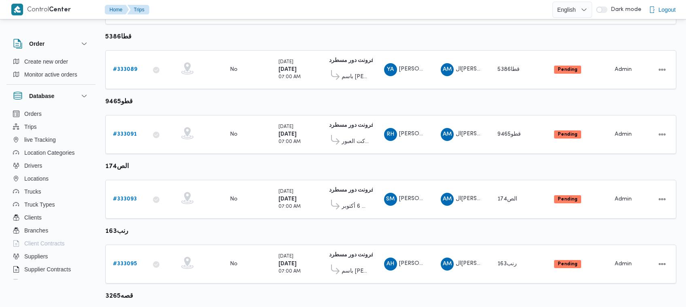
scroll to position [332, 0]
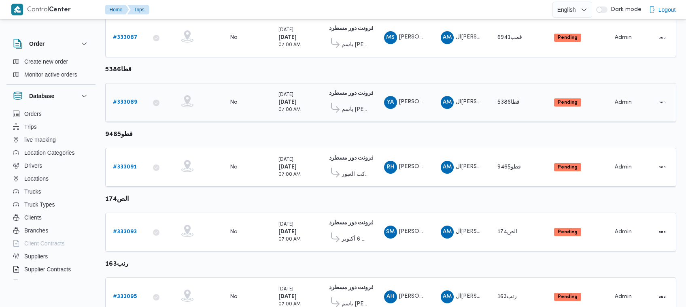
click at [128, 100] on b "# 333089" at bounding box center [125, 102] width 24 height 5
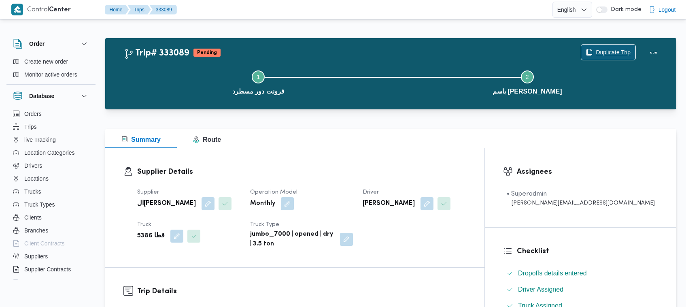
click at [612, 46] on span "Duplicate Trip" at bounding box center [609, 52] width 54 height 15
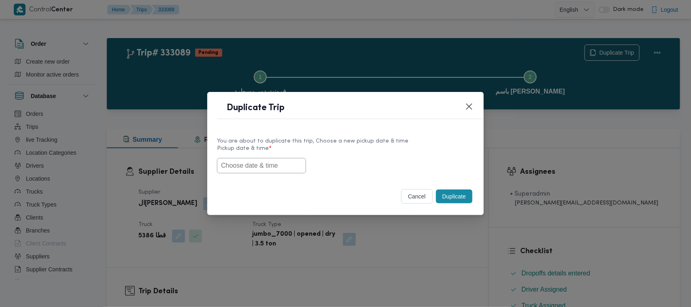
click at [269, 163] on input "text" at bounding box center [261, 165] width 89 height 15
paste input "03/09/2025 7:00AM"
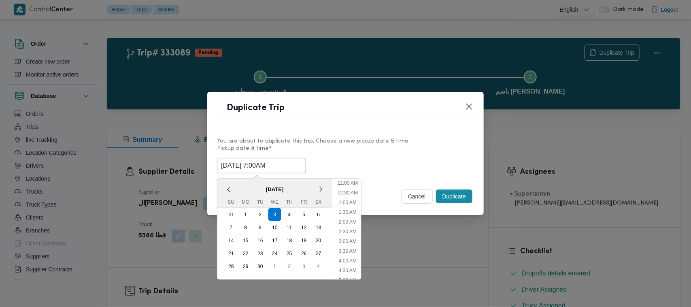
scroll to position [269, 0]
type input "03/09/2025 7:00AM"
drag, startPoint x: 384, startPoint y: 159, endPoint x: 396, endPoint y: 156, distance: 12.0
click at [386, 159] on div "03/09/2025 7:00AM September 2025 < September 2025 > Su Mo Tu We Th Fr Sa 31 1 2…" at bounding box center [345, 165] width 257 height 15
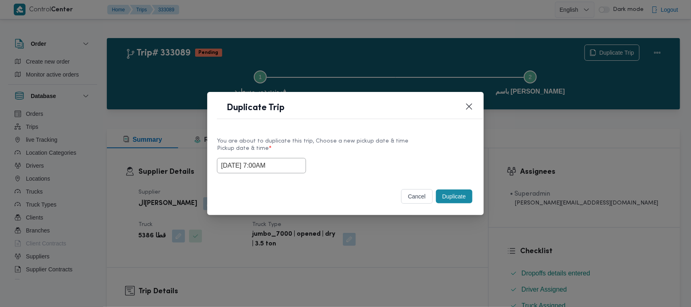
click at [450, 199] on button "Duplicate" at bounding box center [454, 197] width 36 height 14
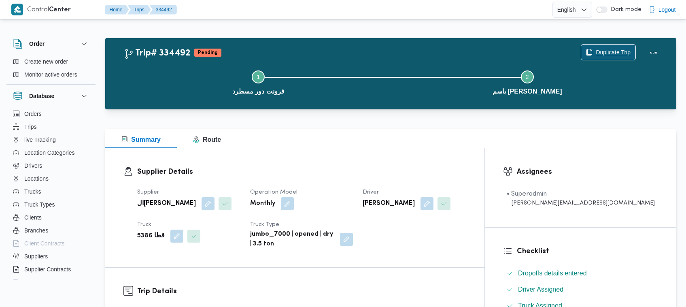
click at [623, 47] on span "Duplicate Trip" at bounding box center [613, 52] width 35 height 10
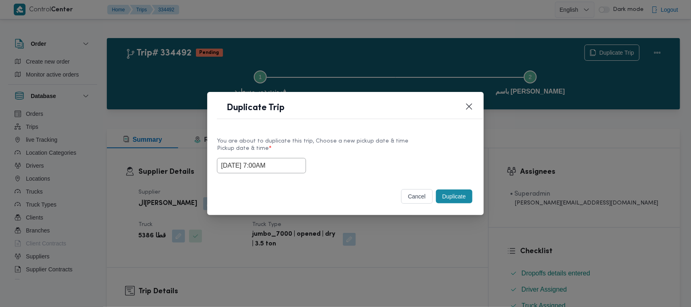
click at [286, 158] on input "03/09/2025 7:00AM" at bounding box center [261, 165] width 89 height 15
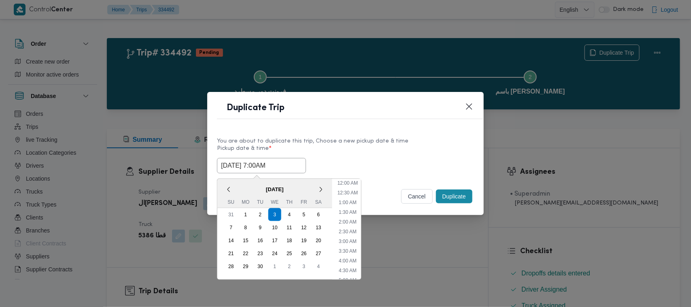
scroll to position [90, 0]
click at [236, 185] on span "[DATE]" at bounding box center [274, 189] width 115 height 14
click at [290, 215] on div "4" at bounding box center [289, 214] width 15 height 15
type input "04/09/2025 7:00AM"
click at [407, 146] on label "Pickup date & time *" at bounding box center [345, 151] width 257 height 13
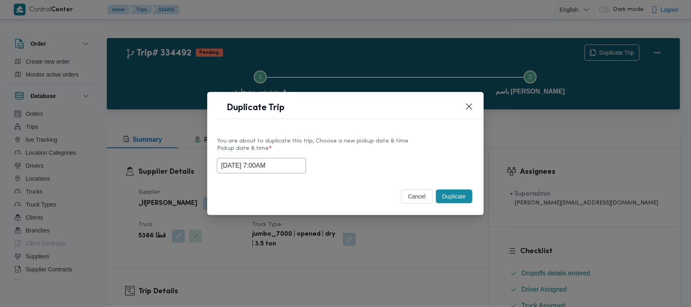
click at [467, 194] on button "Duplicate" at bounding box center [454, 197] width 36 height 14
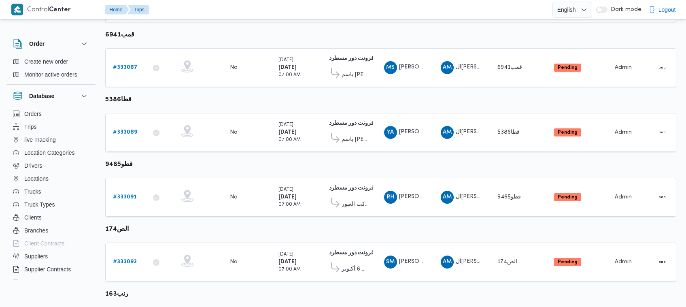
scroll to position [377, 0]
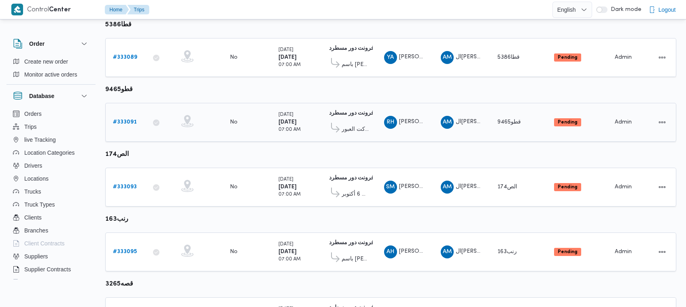
click at [116, 119] on b "# 333091" at bounding box center [125, 121] width 24 height 5
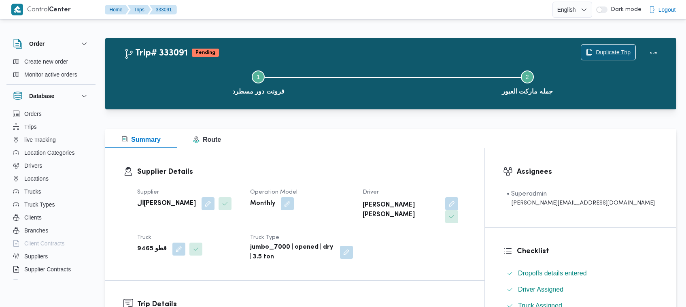
click at [605, 52] on span "Duplicate Trip" at bounding box center [613, 52] width 35 height 10
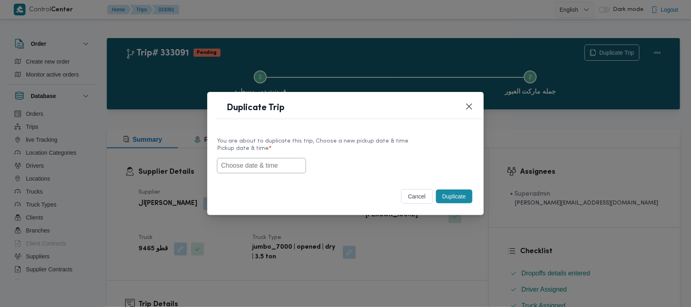
click at [249, 169] on input "text" at bounding box center [261, 165] width 89 height 15
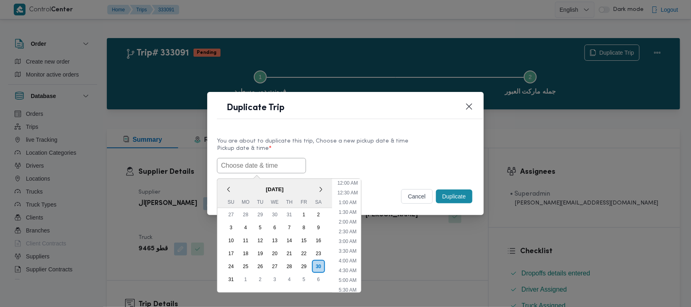
paste input "03/09/2025 7:00AM"
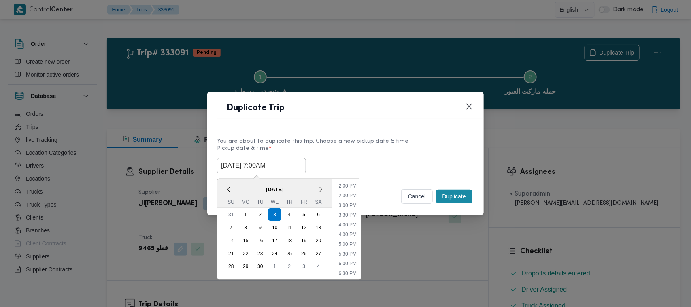
type input "03/09/2025 7:00AM"
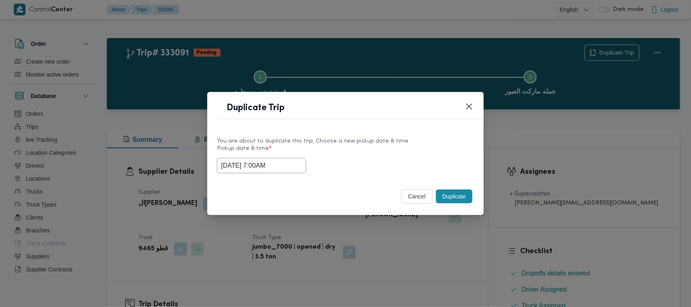
click at [377, 149] on label "Pickup date & time *" at bounding box center [345, 151] width 257 height 13
click at [451, 194] on button "Duplicate" at bounding box center [454, 197] width 36 height 14
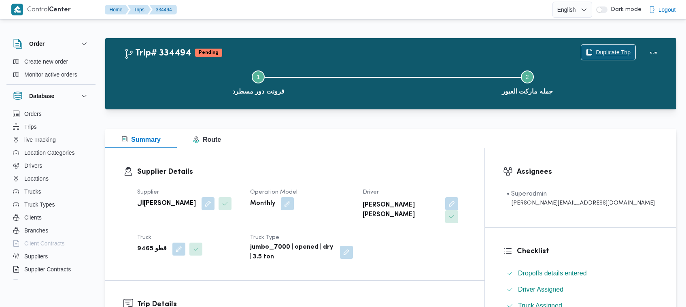
click at [625, 49] on span "Duplicate Trip" at bounding box center [613, 52] width 35 height 10
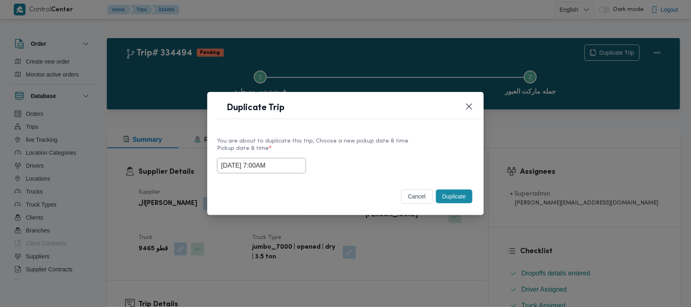
click at [296, 163] on input "03/09/2025 7:00AM" at bounding box center [261, 165] width 89 height 15
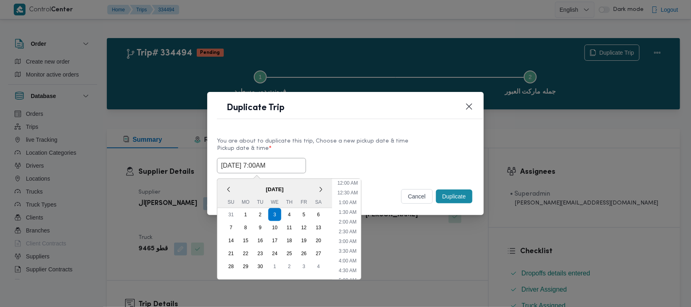
scroll to position [90, 0]
click at [241, 187] on span "[DATE]" at bounding box center [274, 189] width 115 height 14
click at [287, 211] on div "4" at bounding box center [289, 214] width 15 height 15
type input "04/09/2025 7:00AM"
click at [379, 150] on label "Pickup date & time *" at bounding box center [345, 151] width 257 height 13
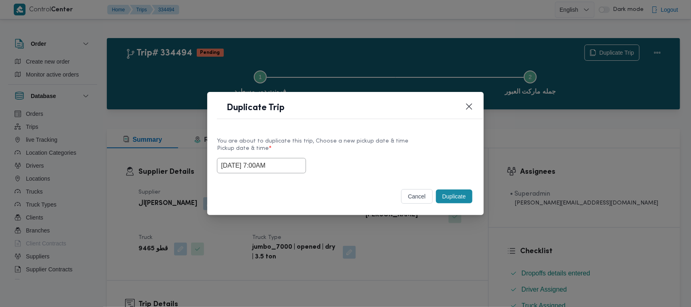
click at [454, 195] on button "Duplicate" at bounding box center [454, 197] width 36 height 14
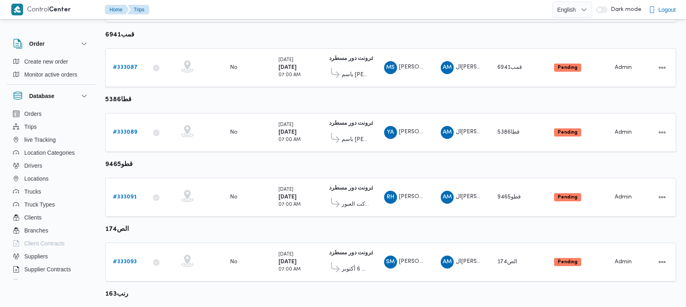
scroll to position [377, 0]
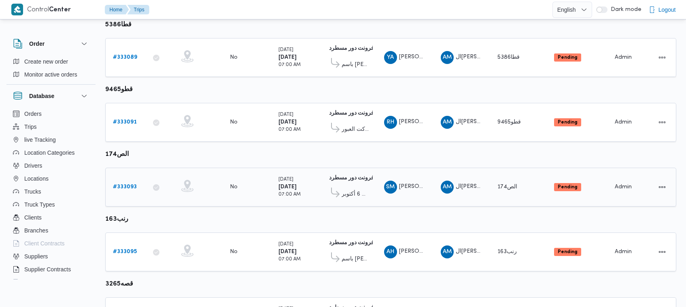
click at [130, 184] on b "# 333093" at bounding box center [125, 186] width 24 height 5
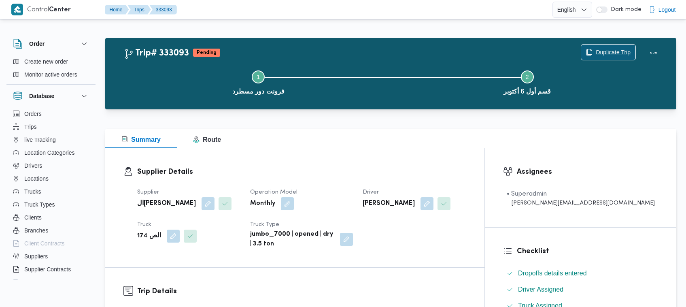
click at [612, 51] on span "Duplicate Trip" at bounding box center [613, 52] width 35 height 10
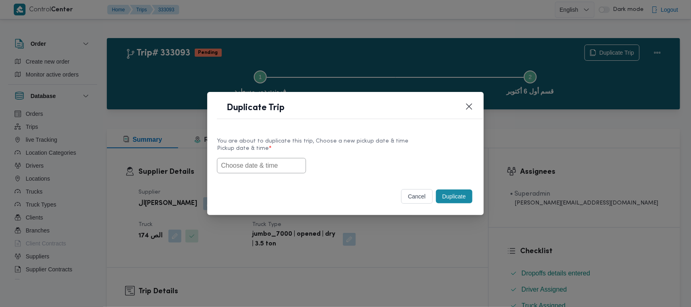
click at [251, 173] on div at bounding box center [345, 165] width 257 height 15
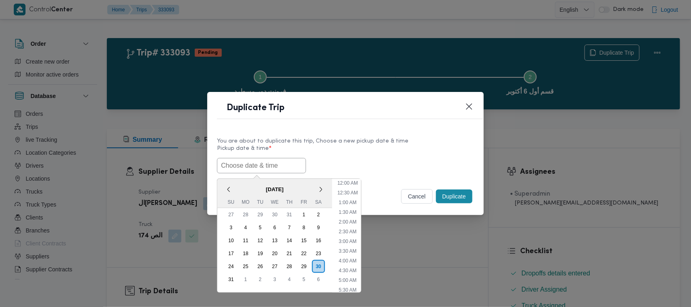
scroll to position [269, 0]
paste input "03/09/2025 7:00AM"
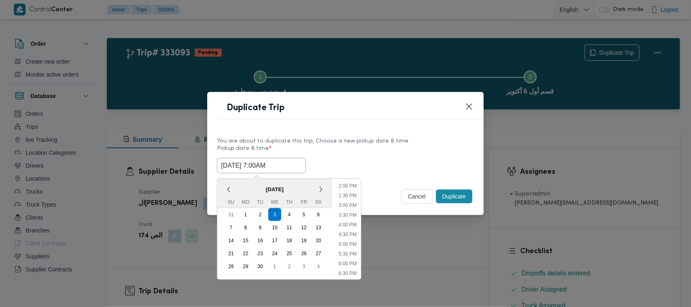
type input "03/09/2025 7:00AM"
click at [380, 149] on label "Pickup date & time *" at bounding box center [345, 151] width 257 height 13
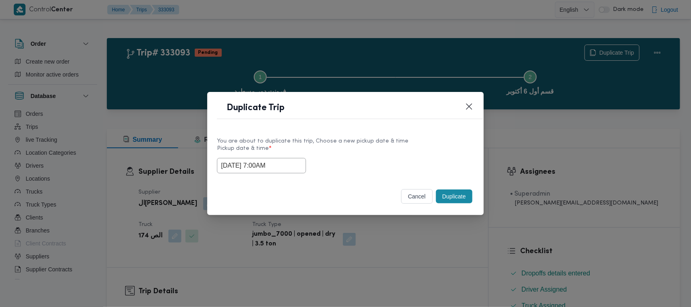
click at [460, 194] on button "Duplicate" at bounding box center [454, 197] width 36 height 14
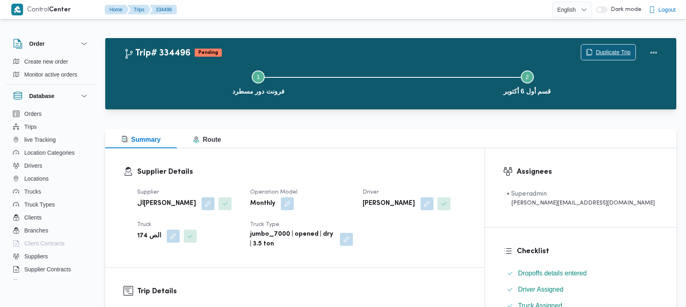
click at [609, 51] on span "Duplicate Trip" at bounding box center [613, 52] width 35 height 10
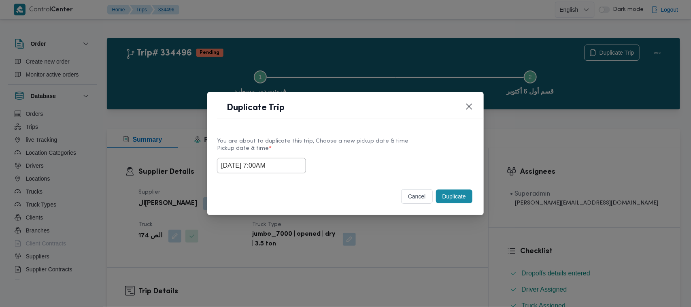
click at [294, 161] on input "03/09/2025 7:00AM" at bounding box center [261, 165] width 89 height 15
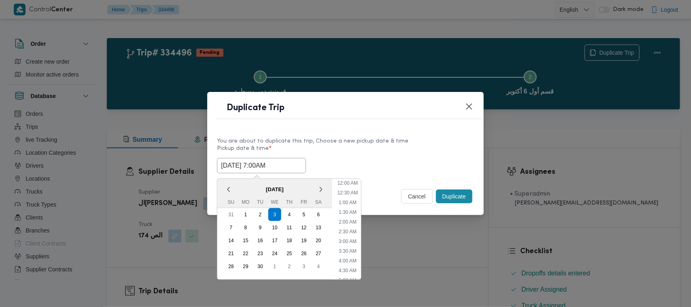
scroll to position [90, 0]
click at [235, 183] on span "[DATE]" at bounding box center [274, 189] width 115 height 14
click at [289, 213] on div "4" at bounding box center [289, 214] width 15 height 15
type input "04/09/2025 7:00AM"
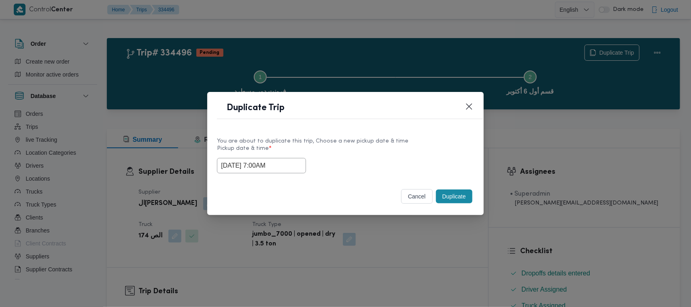
click at [366, 150] on label "Pickup date & time *" at bounding box center [345, 151] width 257 height 13
click at [450, 200] on button "Duplicate" at bounding box center [454, 197] width 36 height 14
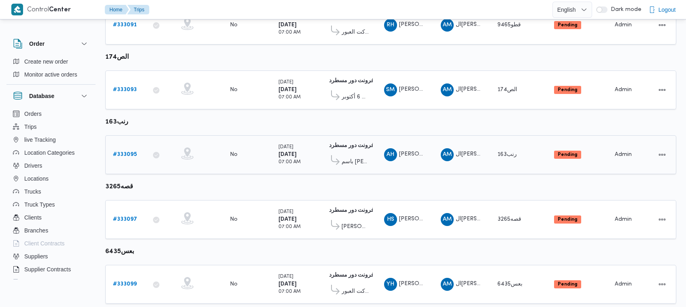
scroll to position [492, 0]
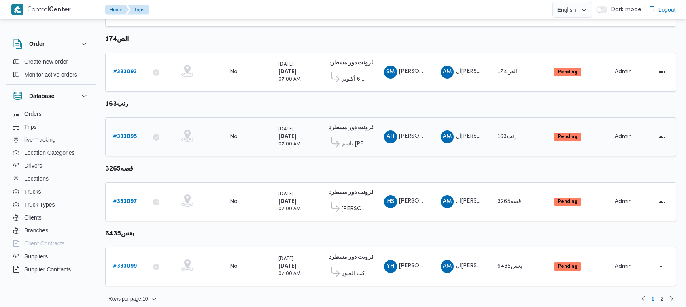
click at [119, 134] on b "# 333095" at bounding box center [125, 136] width 24 height 5
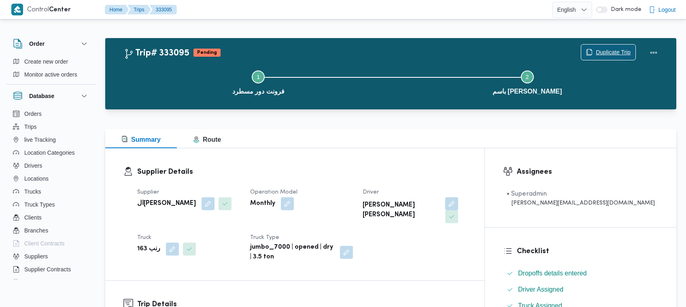
click at [600, 47] on span "Duplicate Trip" at bounding box center [609, 52] width 54 height 15
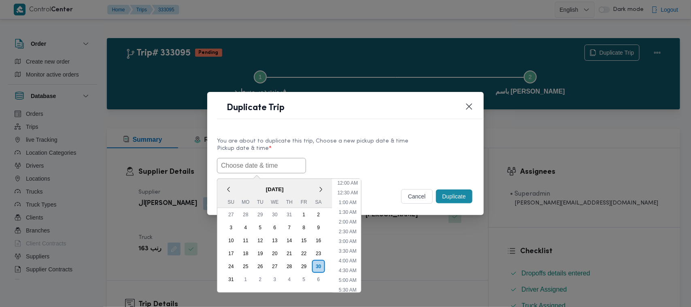
click at [278, 164] on input "text" at bounding box center [261, 165] width 89 height 15
paste input "03/09/2025 7:00AM"
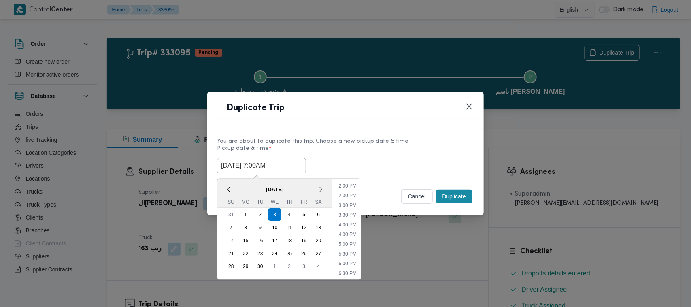
type input "03/09/2025 7:00AM"
click at [369, 158] on div "03/09/2025 7:00AM September 2025 < September 2025 > Su Mo Tu We Th Fr Sa 31 1 2…" at bounding box center [345, 165] width 257 height 15
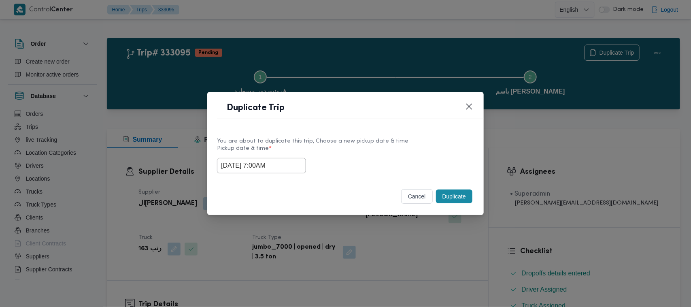
click at [463, 199] on button "Duplicate" at bounding box center [454, 197] width 36 height 14
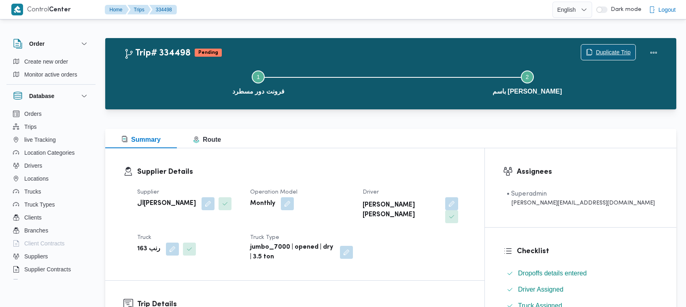
click at [591, 51] on icon "button" at bounding box center [590, 52] width 5 height 6
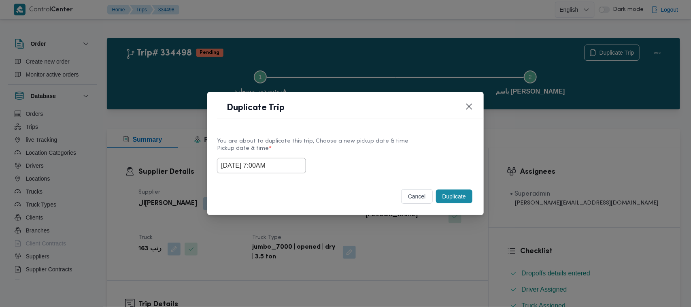
click at [296, 162] on input "03/09/2025 7:00AM" at bounding box center [261, 165] width 89 height 15
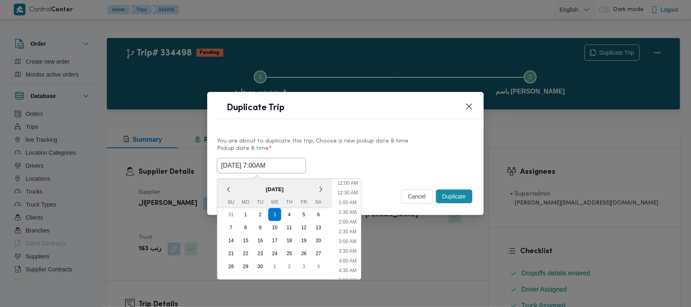
scroll to position [90, 0]
click at [235, 184] on span "[DATE]" at bounding box center [274, 189] width 115 height 14
click at [286, 211] on div "4" at bounding box center [289, 214] width 15 height 15
type input "04/09/2025 7:00AM"
click at [360, 153] on label "Pickup date & time *" at bounding box center [345, 151] width 257 height 13
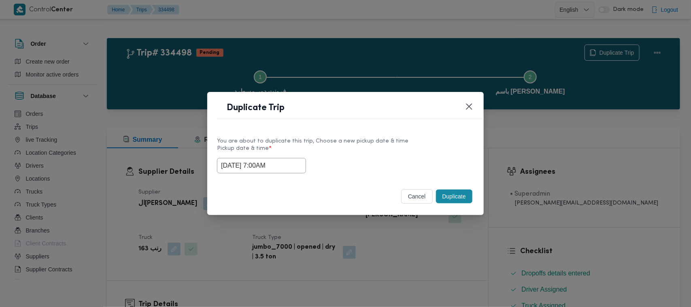
click at [452, 198] on button "Duplicate" at bounding box center [454, 197] width 36 height 14
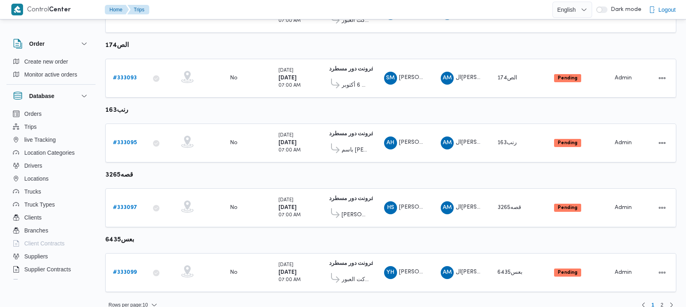
scroll to position [492, 0]
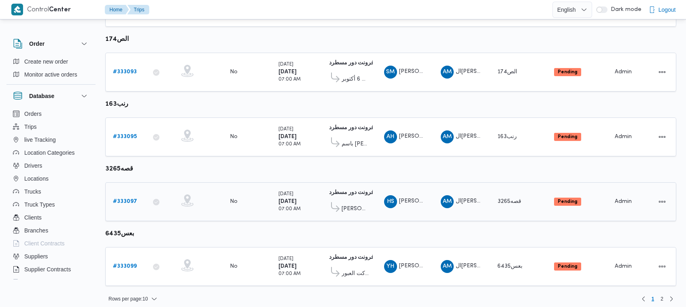
click at [134, 199] on b "# 333097" at bounding box center [125, 201] width 24 height 5
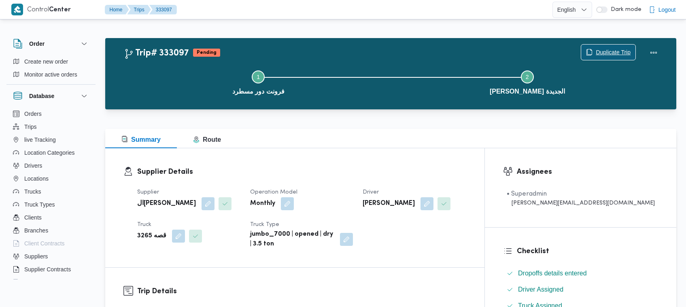
click at [603, 51] on span "Duplicate Trip" at bounding box center [613, 52] width 35 height 10
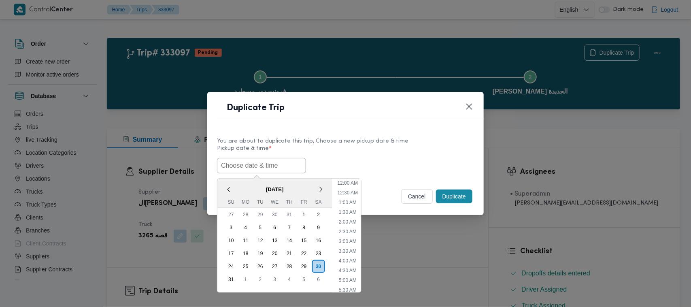
scroll to position [269, 0]
paste input "03/09/2025 7:00AM"
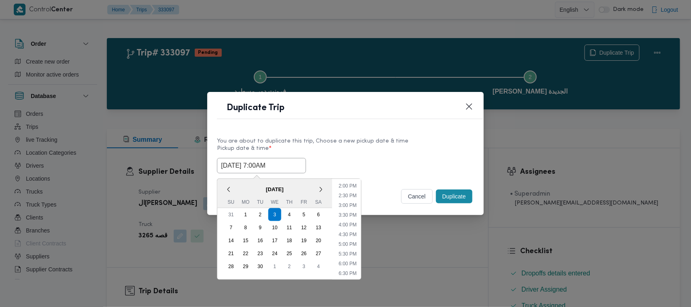
type input "03/09/2025 7:00AM"
drag, startPoint x: 401, startPoint y: 169, endPoint x: 448, endPoint y: 183, distance: 48.3
click at [406, 171] on div "03/09/2025 7:00AM September 2025 < September 2025 > Su Mo Tu We Th Fr Sa 31 1 2…" at bounding box center [345, 165] width 257 height 15
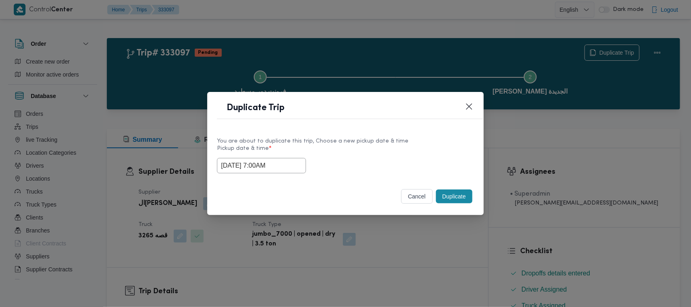
click at [464, 197] on button "Duplicate" at bounding box center [454, 197] width 36 height 14
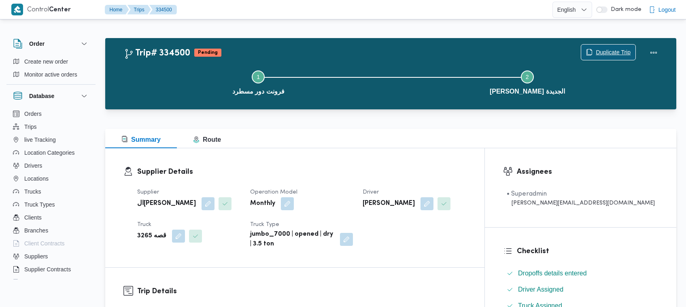
click at [597, 54] on span "Duplicate Trip" at bounding box center [613, 52] width 35 height 10
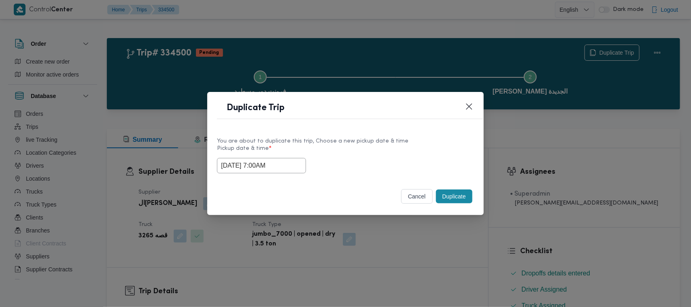
click at [290, 168] on input "03/09/2025 7:00AM" at bounding box center [261, 165] width 89 height 15
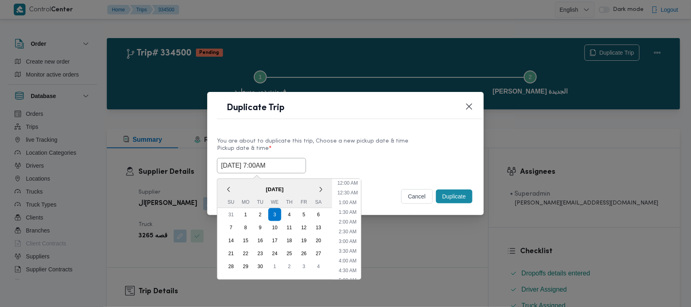
scroll to position [90, 0]
click at [234, 187] on span "[DATE]" at bounding box center [274, 189] width 115 height 14
click at [294, 213] on div "4" at bounding box center [289, 214] width 15 height 15
type input "04/09/2025 7:00AM"
click at [384, 142] on div "You are about to duplicate this trip, Choose a new pickup date & time" at bounding box center [345, 141] width 257 height 9
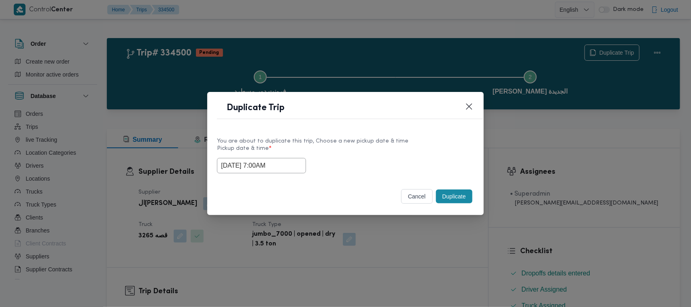
click at [468, 194] on button "Duplicate" at bounding box center [454, 197] width 36 height 14
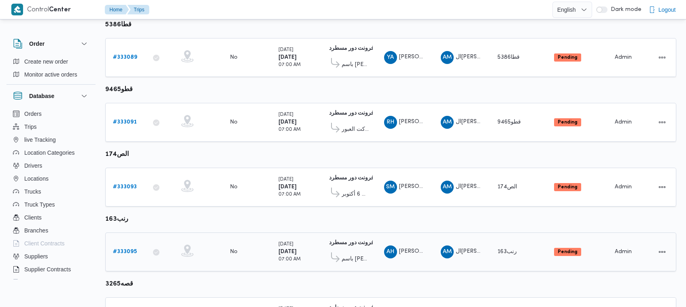
scroll to position [492, 0]
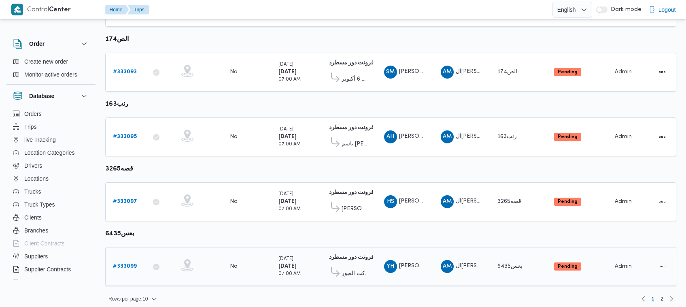
click at [129, 258] on div "# 333099" at bounding box center [126, 266] width 32 height 16
click at [124, 268] on td "Trip ID # 333099" at bounding box center [125, 266] width 41 height 39
click at [124, 264] on link "# 333099" at bounding box center [125, 267] width 24 height 10
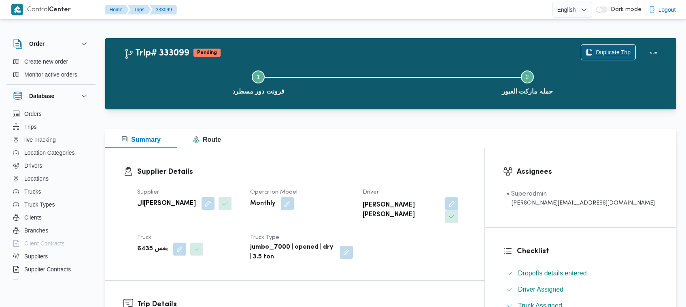
click at [609, 53] on span "Duplicate Trip" at bounding box center [613, 52] width 35 height 10
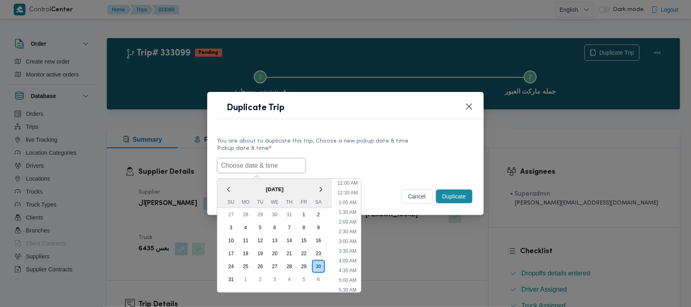
scroll to position [269, 0]
paste input "03/09/2025 7:00AM"
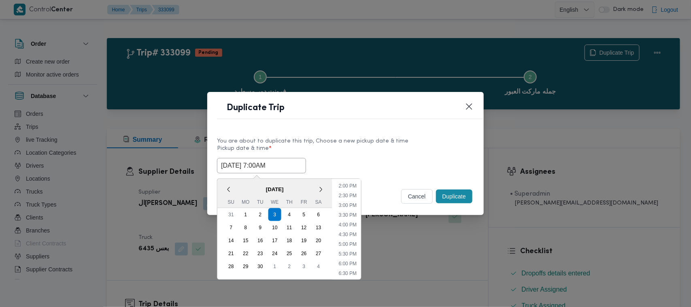
type input "03/09/2025 7:00AM"
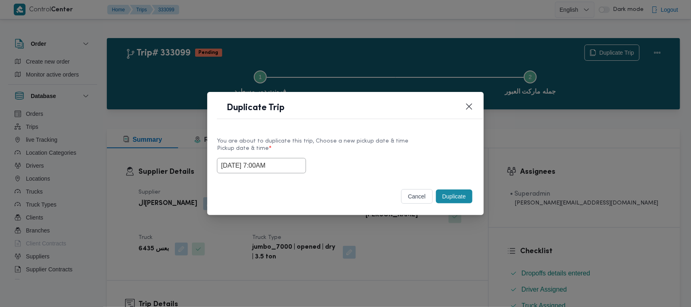
click at [351, 148] on label "Pickup date & time *" at bounding box center [345, 151] width 257 height 13
click at [456, 200] on button "Duplicate" at bounding box center [454, 197] width 36 height 14
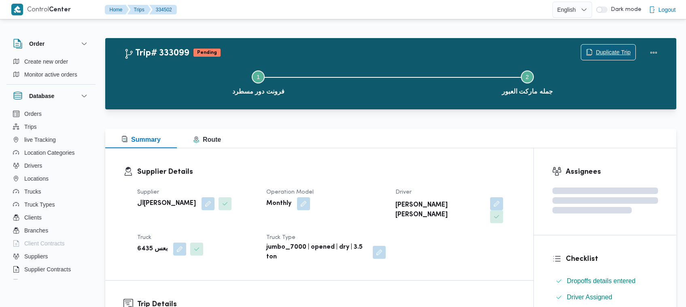
click at [607, 49] on span "Duplicate Trip" at bounding box center [613, 52] width 35 height 10
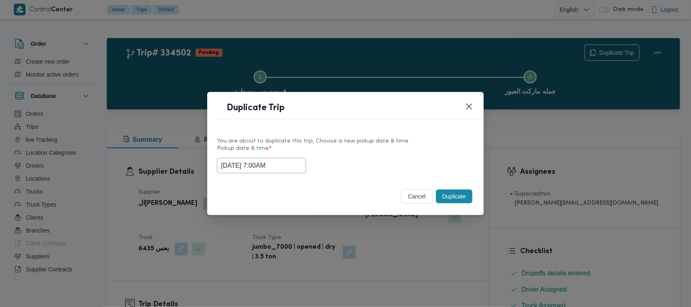
click at [293, 170] on input "03/09/2025 7:00AM" at bounding box center [261, 165] width 89 height 15
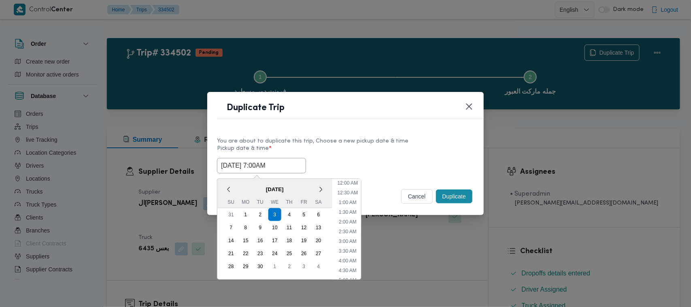
scroll to position [90, 0]
click at [230, 182] on span "[DATE]" at bounding box center [274, 189] width 115 height 14
click at [295, 215] on div "4" at bounding box center [289, 214] width 15 height 15
type input "04/09/2025 7:00AM"
click at [320, 150] on label "Pickup date & time *" at bounding box center [345, 151] width 257 height 13
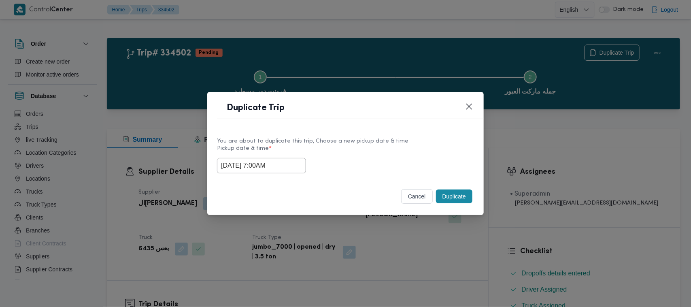
click at [465, 198] on button "Duplicate" at bounding box center [454, 197] width 36 height 14
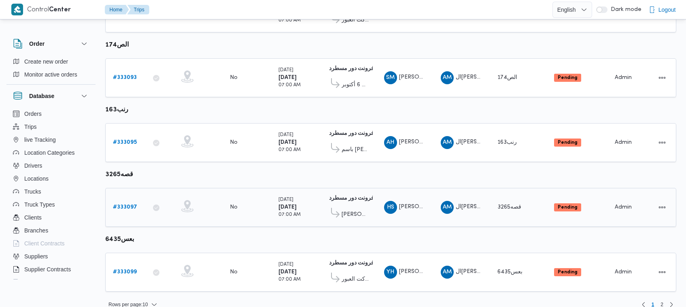
scroll to position [492, 0]
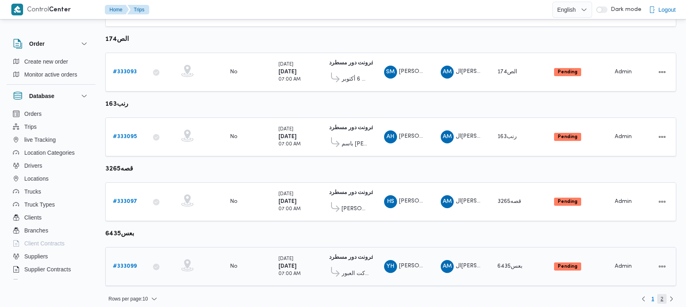
click at [661, 294] on span "2" at bounding box center [662, 299] width 3 height 10
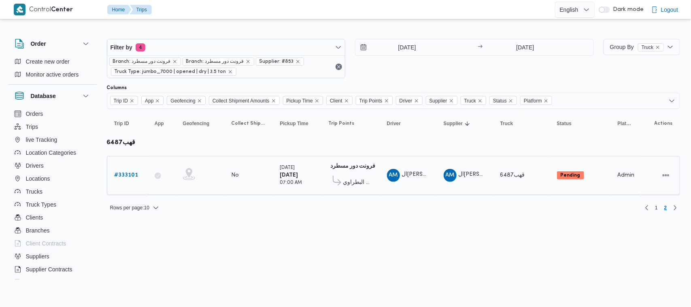
click at [119, 173] on b "# 333101" at bounding box center [127, 175] width 24 height 5
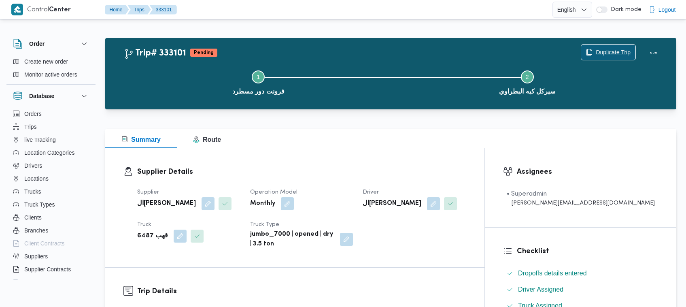
click at [619, 55] on span "Duplicate Trip" at bounding box center [613, 52] width 35 height 10
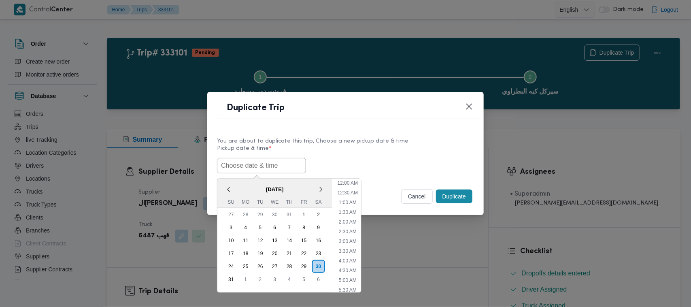
scroll to position [279, 0]
paste input "03/09/2025 7:00AM"
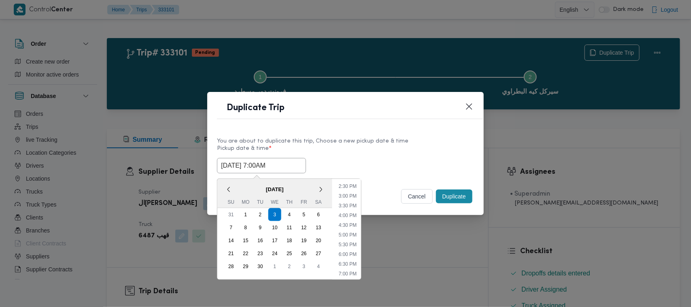
type input "03/09/2025 7:00AM"
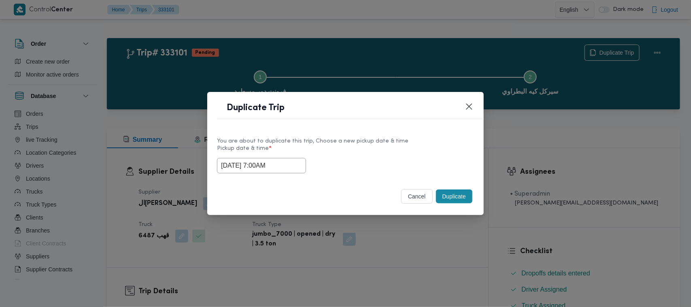
drag, startPoint x: 349, startPoint y: 151, endPoint x: 419, endPoint y: 181, distance: 76.7
click at [349, 151] on label "Pickup date & time *" at bounding box center [345, 151] width 257 height 13
click at [458, 199] on button "Duplicate" at bounding box center [454, 197] width 36 height 14
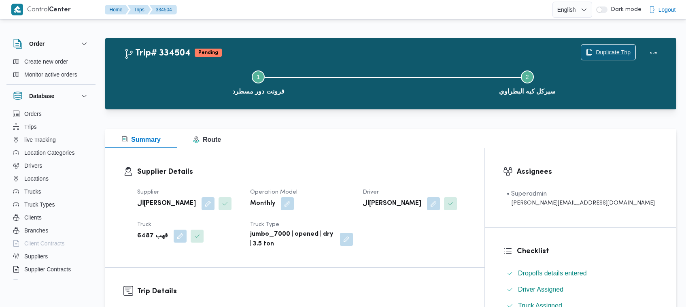
click at [605, 51] on span "Duplicate Trip" at bounding box center [613, 52] width 35 height 10
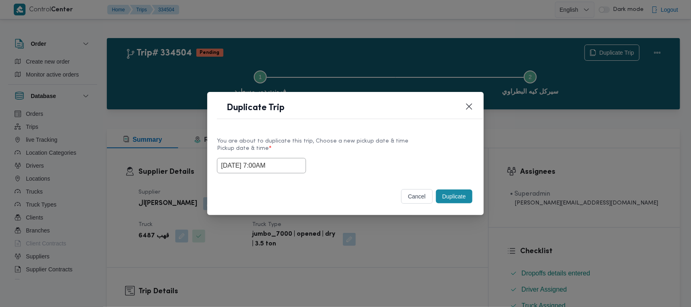
click at [286, 162] on input "03/09/2025 7:00AM" at bounding box center [261, 165] width 89 height 15
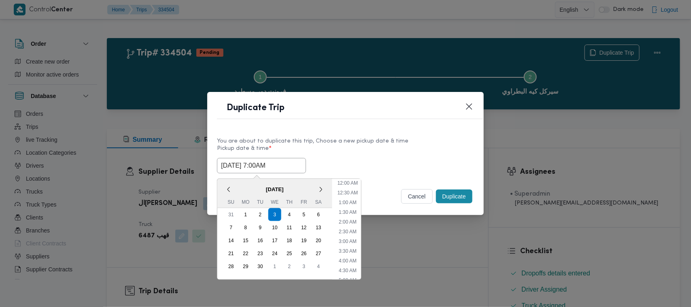
scroll to position [90, 0]
click at [235, 187] on span "[DATE]" at bounding box center [274, 189] width 115 height 14
click at [289, 213] on div "4" at bounding box center [289, 214] width 15 height 15
type input "04/09/2025 7:00AM"
click at [387, 137] on div "You are about to duplicate this trip, Choose a new pickup date & time" at bounding box center [345, 141] width 257 height 9
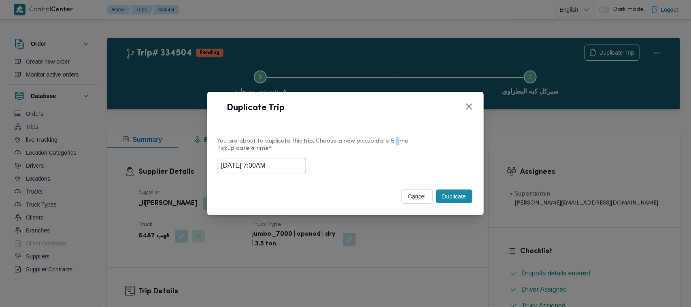
click at [459, 199] on button "Duplicate" at bounding box center [454, 197] width 36 height 14
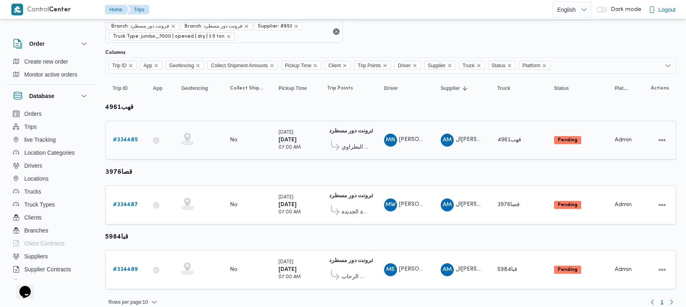
scroll to position [43, 0]
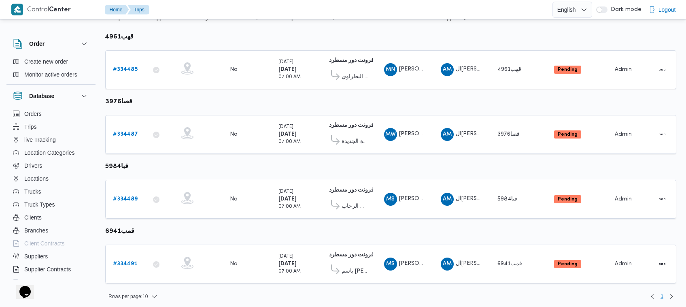
scroll to position [107, 0]
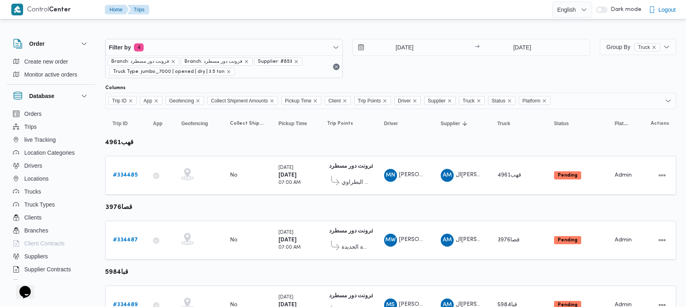
scroll to position [171, 0]
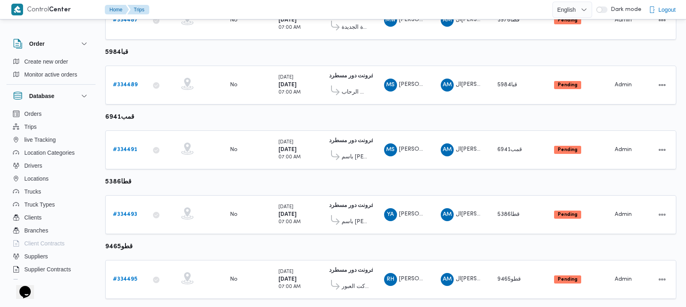
scroll to position [236, 0]
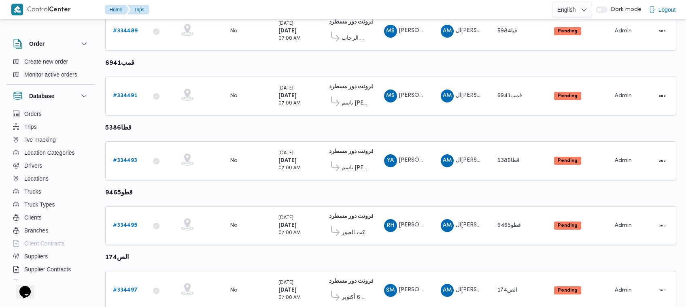
scroll to position [300, 0]
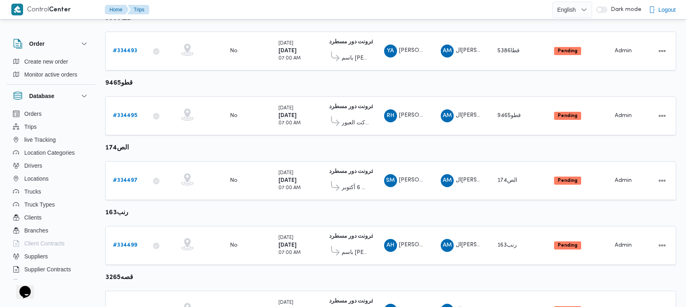
scroll to position [428, 0]
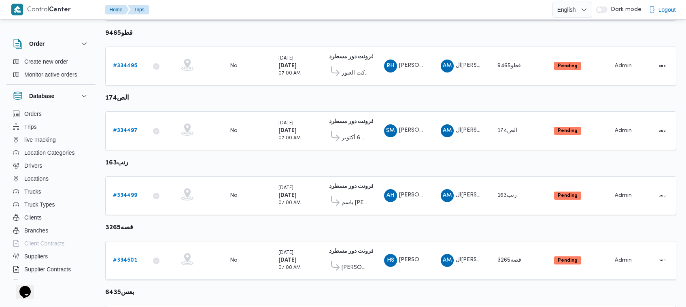
scroll to position [492, 0]
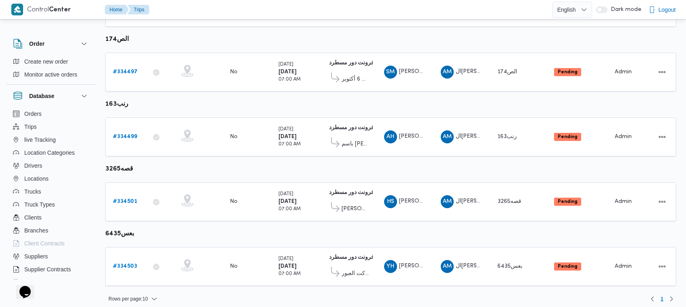
click at [663, 294] on span "2" at bounding box center [662, 299] width 3 height 10
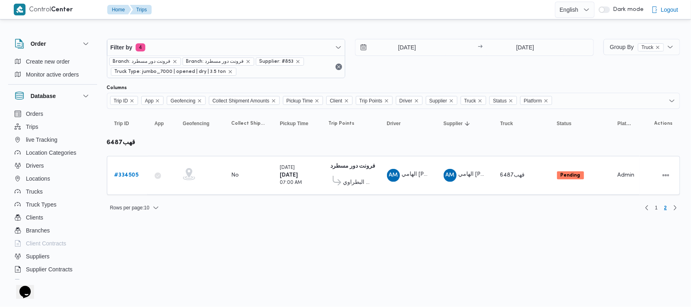
click at [596, 236] on html "Control Center Home Trips English عربي Dark mode Logout Order Create new order …" at bounding box center [345, 153] width 691 height 307
click at [406, 42] on input "[DATE]" at bounding box center [402, 47] width 92 height 16
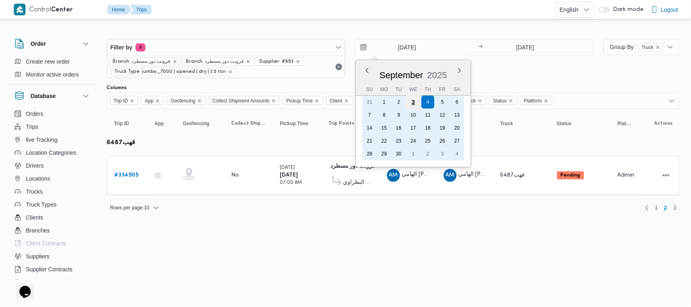
click at [413, 101] on div "3" at bounding box center [413, 101] width 15 height 15
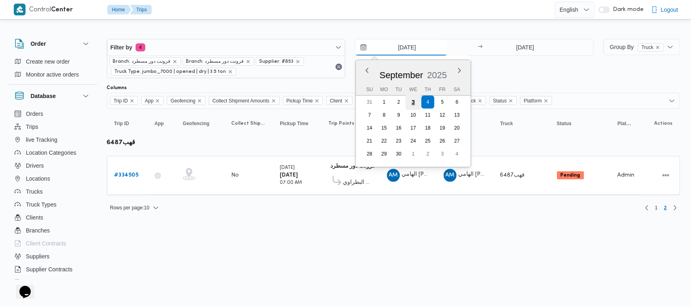
type input "[DATE]"
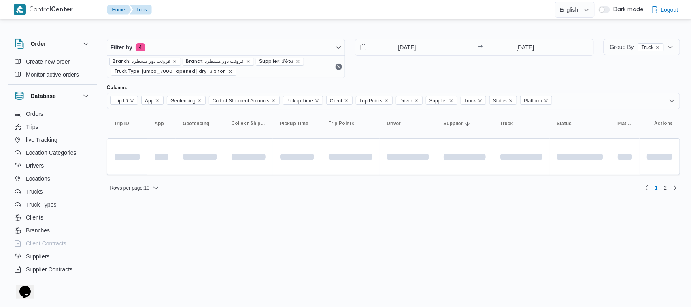
click at [513, 59] on div "[DATE] → [DATE]" at bounding box center [474, 58] width 239 height 39
click at [521, 51] on input "[DATE]" at bounding box center [525, 47] width 81 height 16
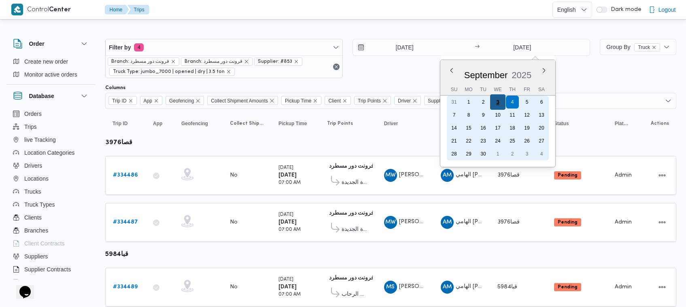
click at [499, 105] on div "3" at bounding box center [497, 101] width 15 height 15
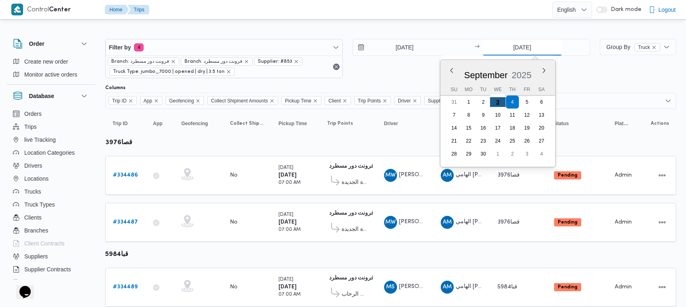
type input "[DATE]"
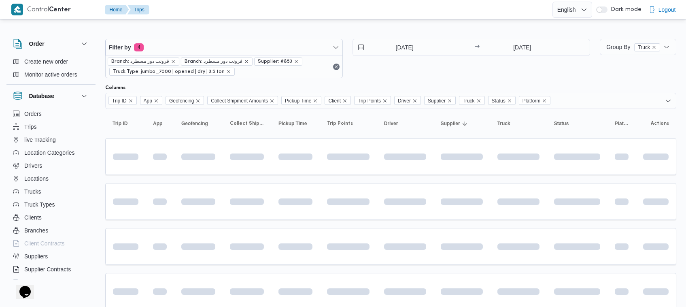
click at [493, 73] on div "[DATE] → [DATE]" at bounding box center [472, 58] width 238 height 39
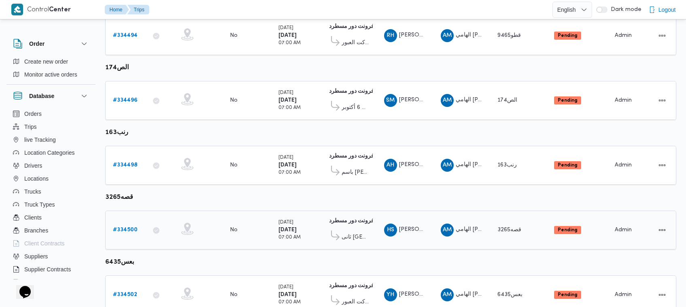
scroll to position [492, 0]
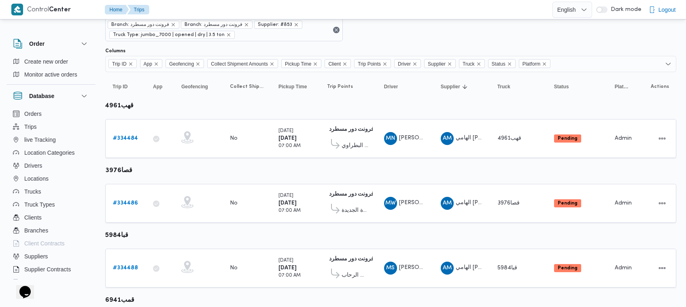
scroll to position [0, 0]
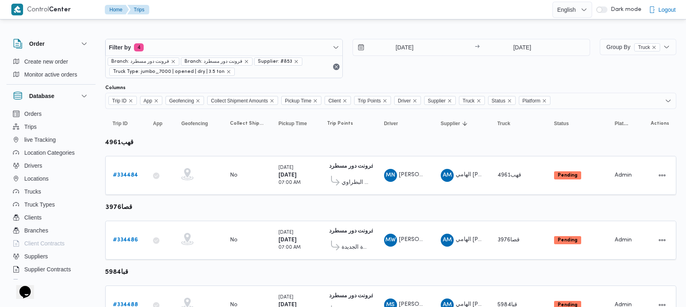
click at [394, 69] on div "[DATE] → [DATE]" at bounding box center [472, 58] width 238 height 39
